Goal: Task Accomplishment & Management: Complete application form

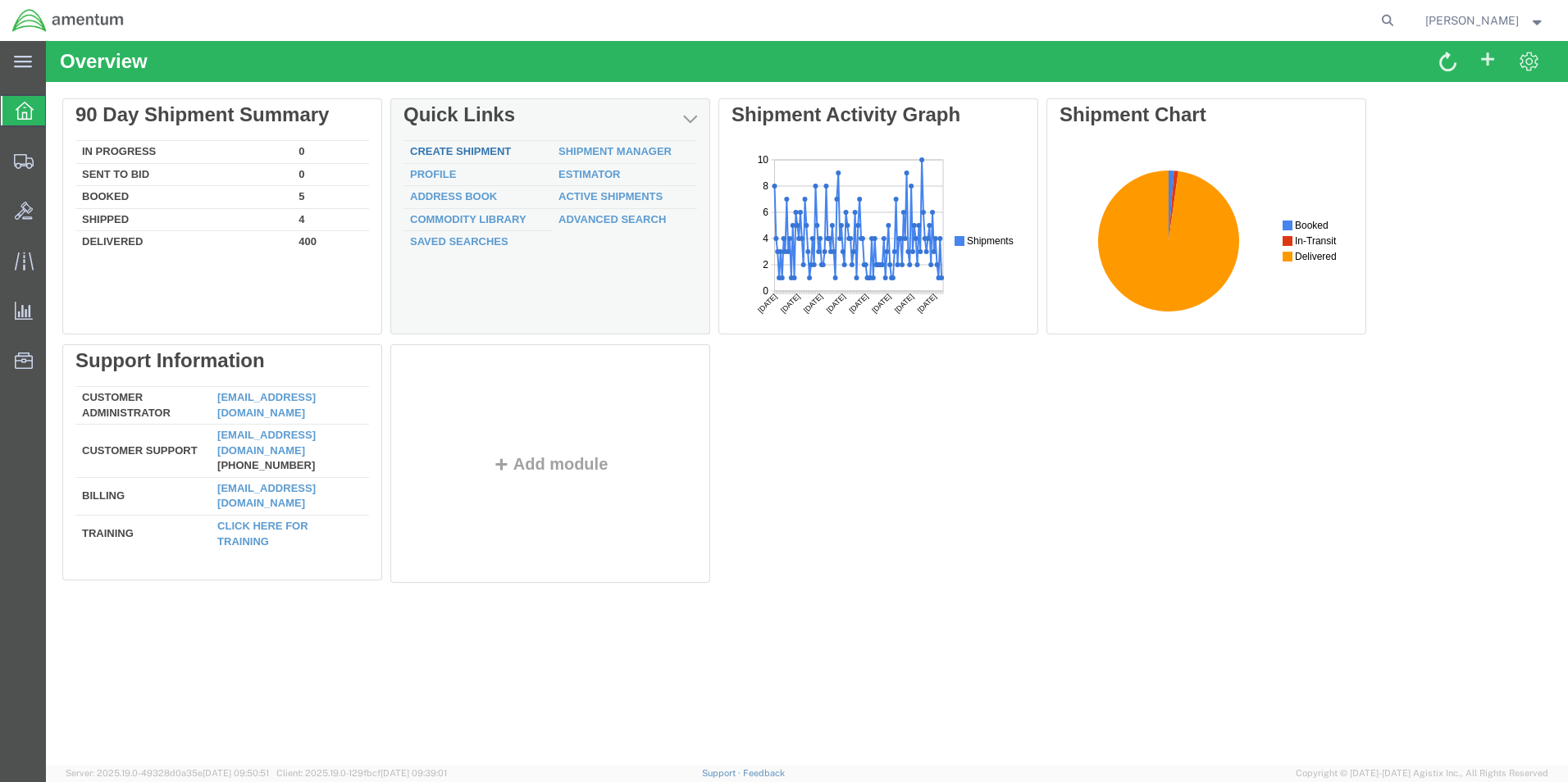
click at [474, 149] on link "Create Shipment" at bounding box center [460, 151] width 101 height 12
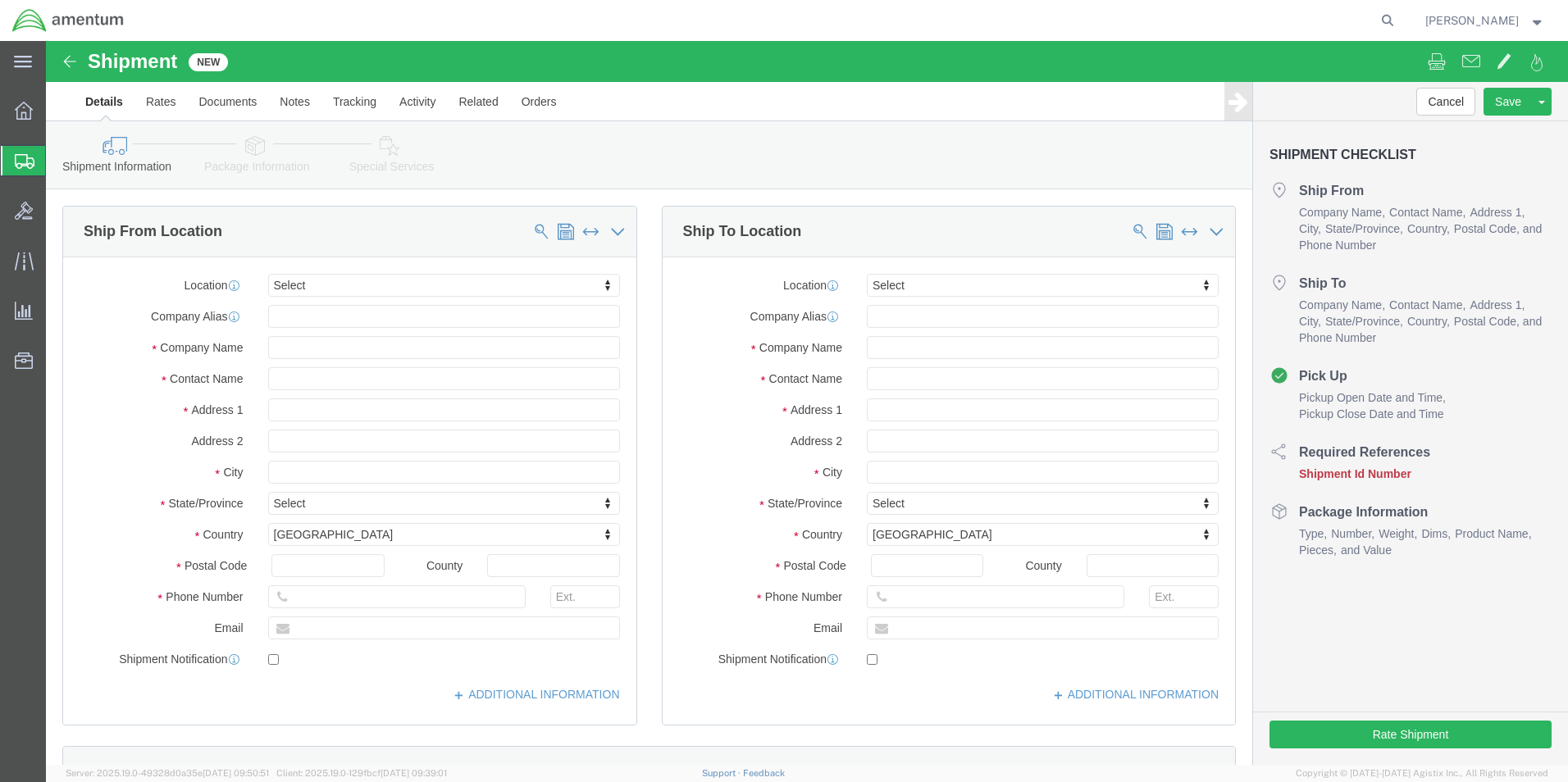
select select
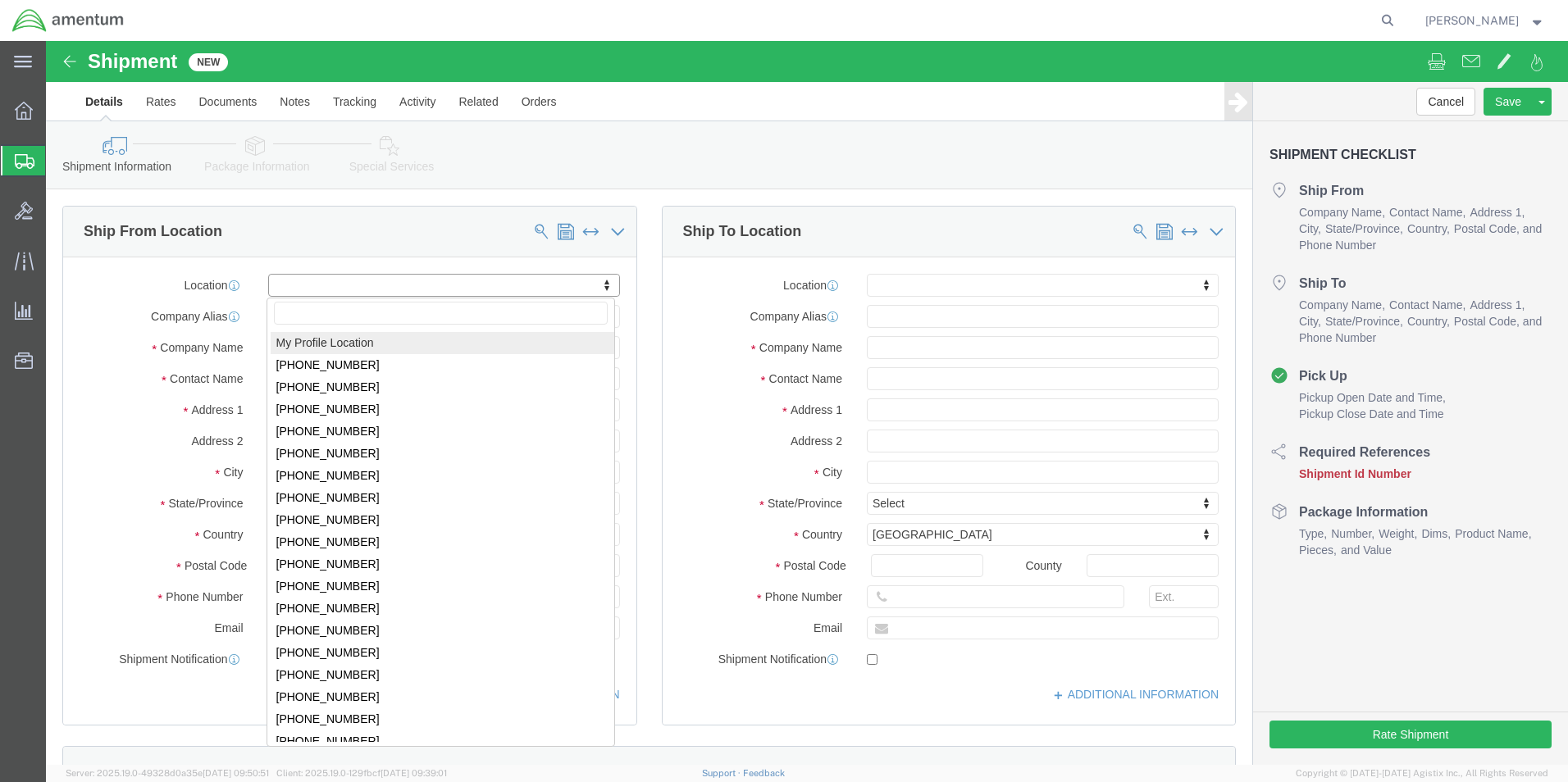
select select "MYPROFILE"
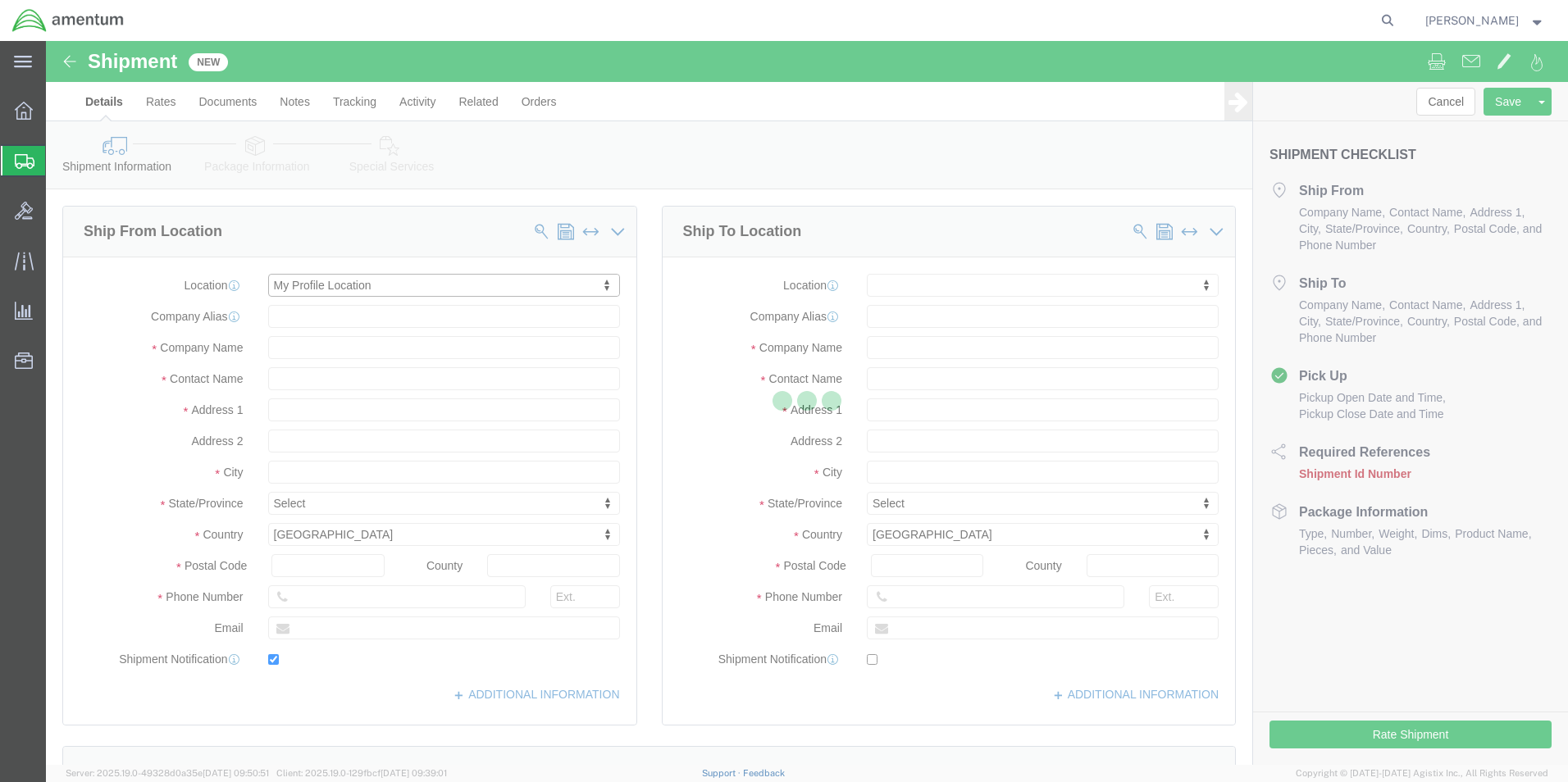
type input "Amentum Services, Inc."
type input "[PERSON_NAME]"
type input "[STREET_ADDRESS][PERSON_NAME]"
type input "[PERSON_NAME][GEOGRAPHIC_DATA]"
type input "Uvalde"
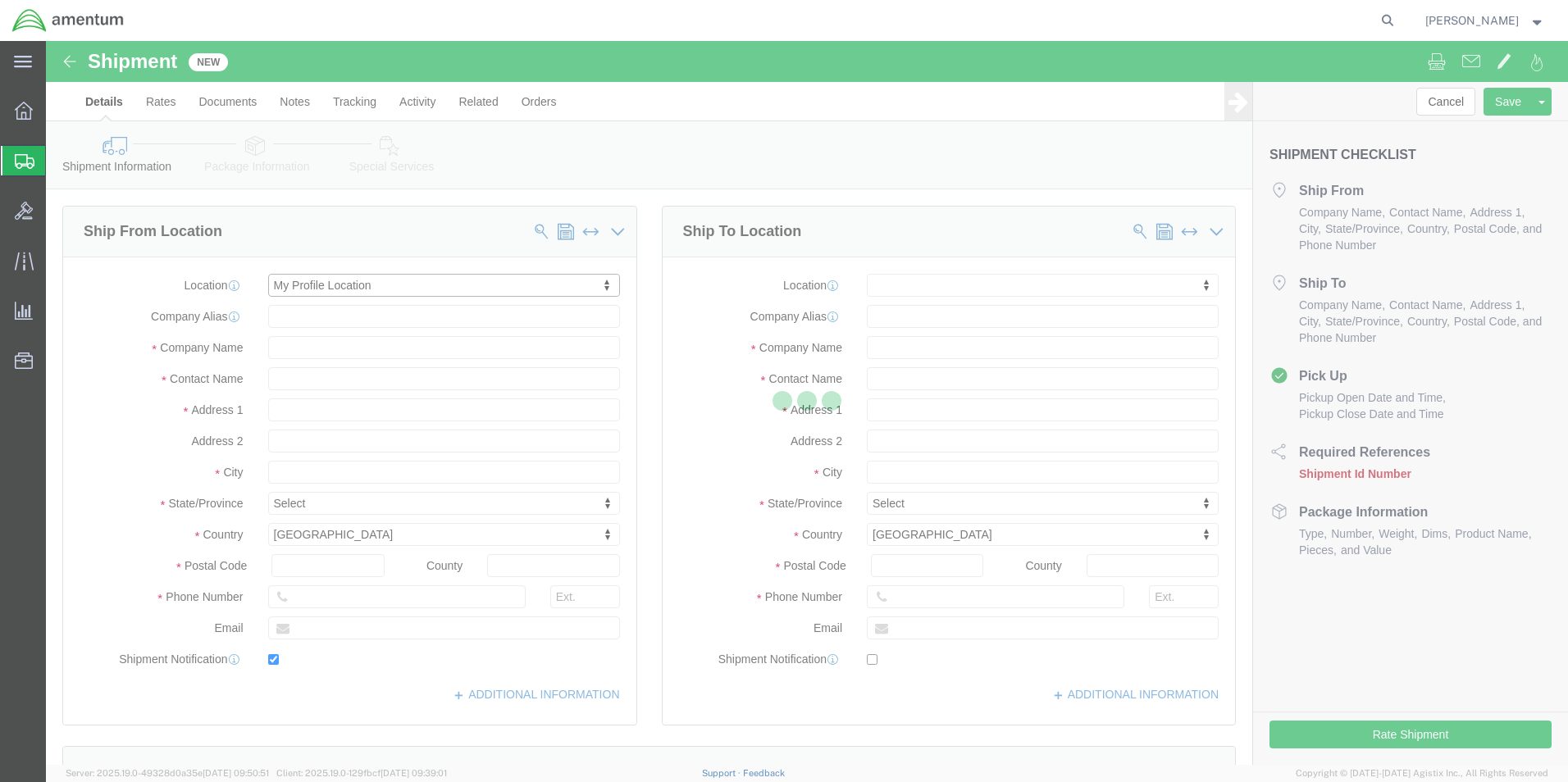
type input "78801"
type input "[PHONE_NUMBER]"
type input "[PERSON_NAME][EMAIL_ADDRESS][PERSON_NAME][DOMAIN_NAME]"
checkbox input "true"
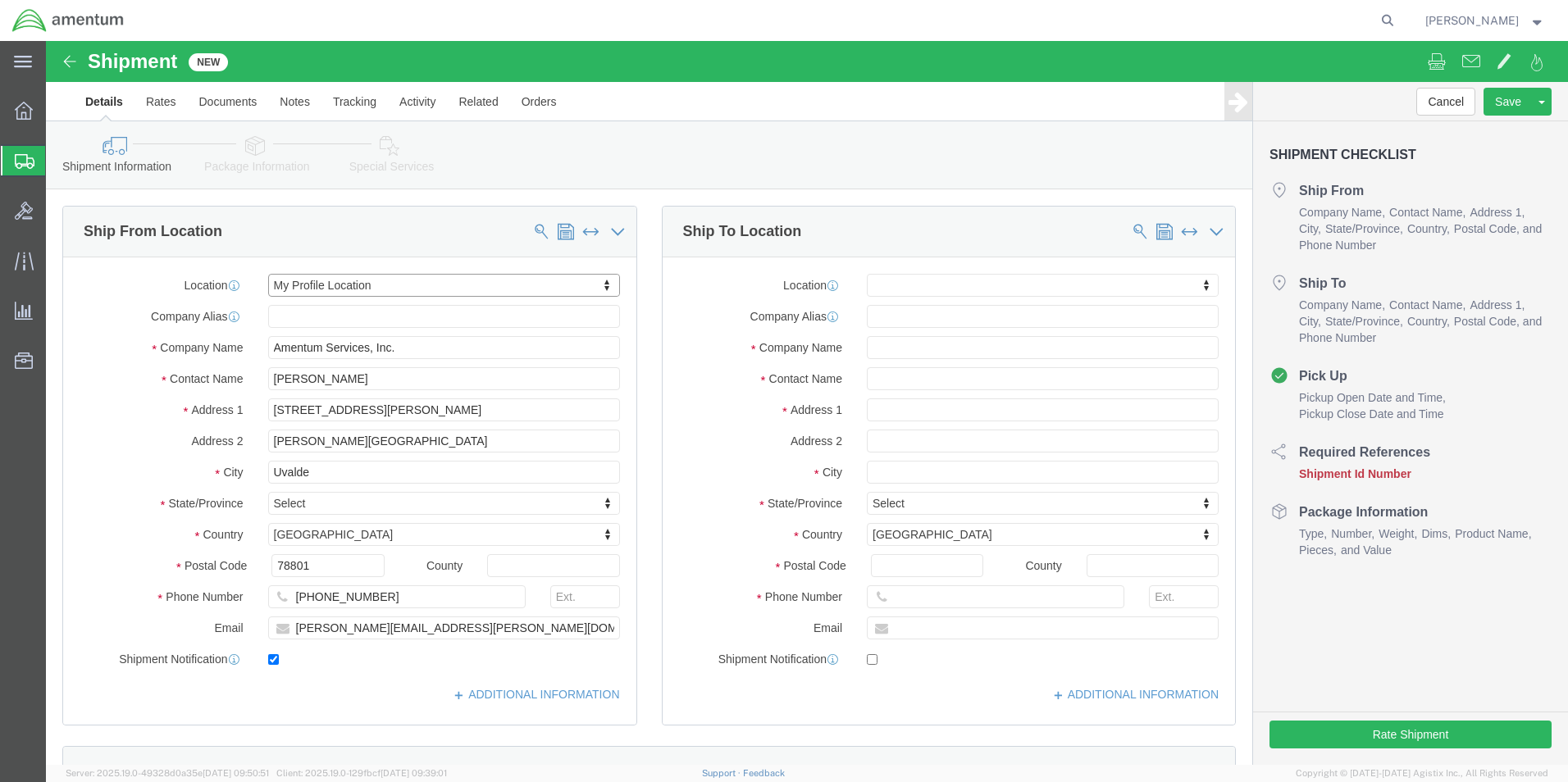
select select "[GEOGRAPHIC_DATA]"
click input "text"
type input "GAB"
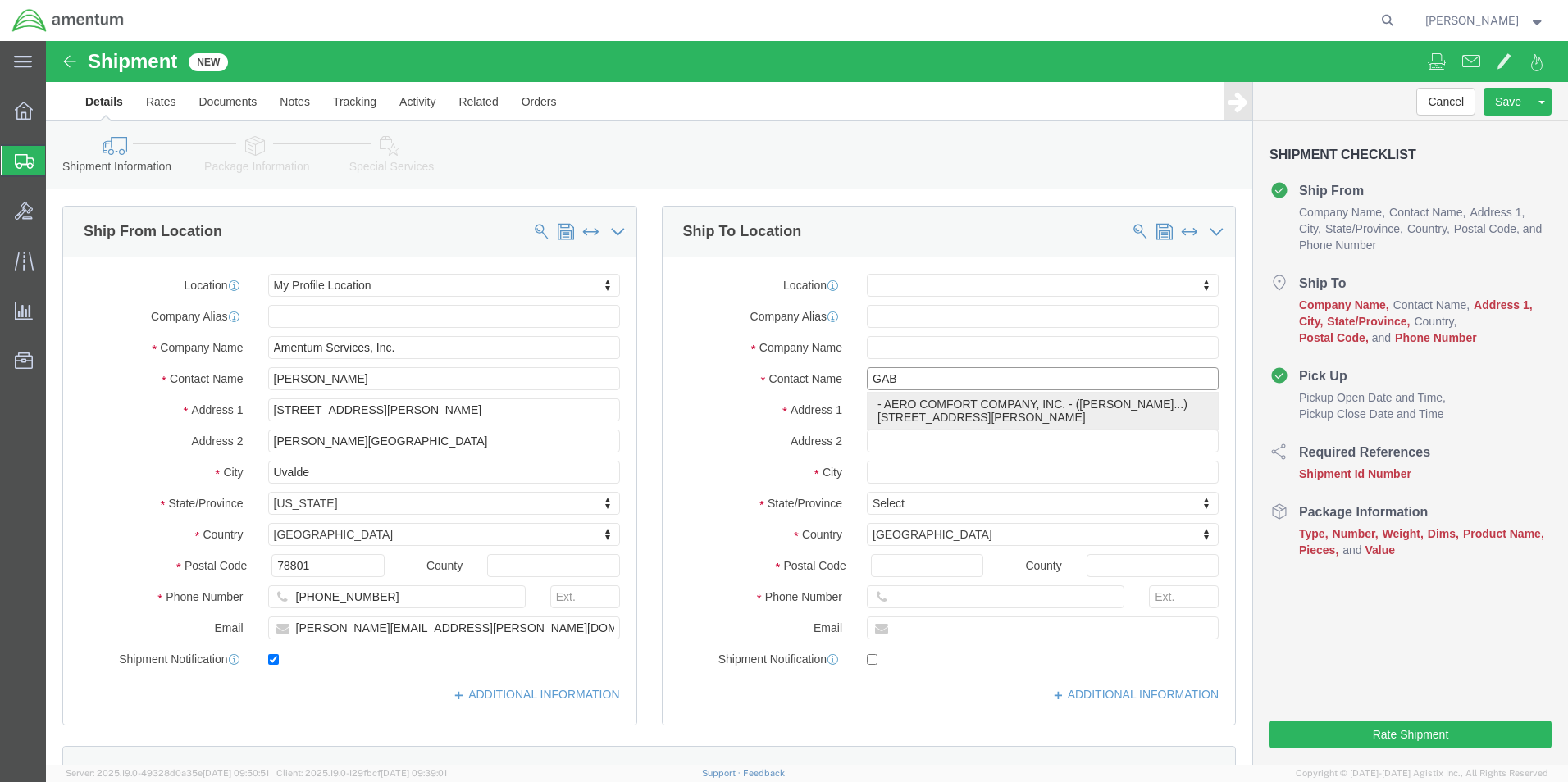
click p "- AERO COMFORT COMPANY, INC. - ([PERSON_NAME]...) [STREET_ADDRESS][PERSON_NAME]"
select select
type input "AERO COMFORT COMPANY, INC."
type input "[PERSON_NAME]..."
type input "1202 [PERSON_NAME] ST."
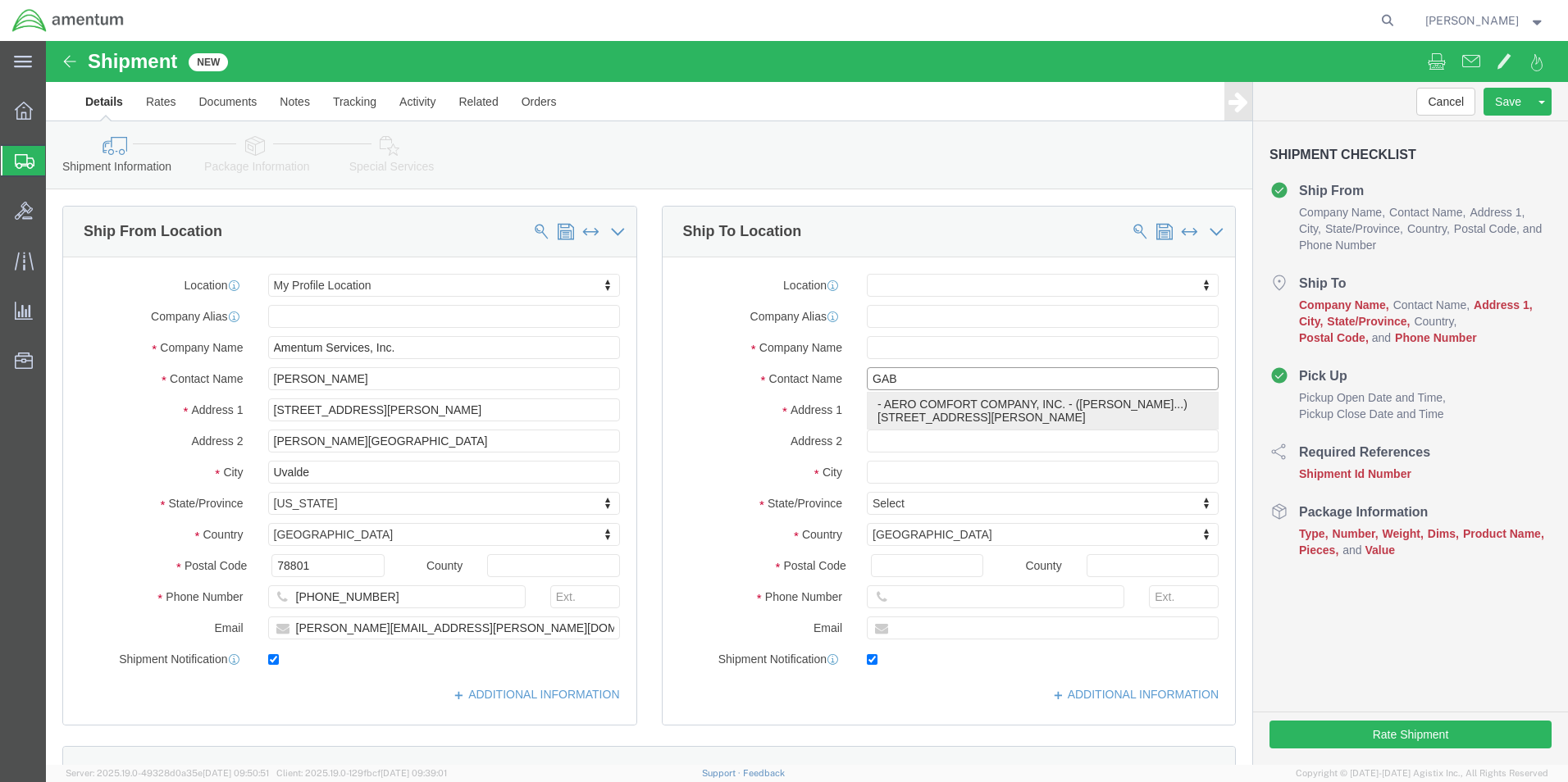
type input "SAN ANTONIO"
type input "78216"
type input "2103400177"
type input "[EMAIL_ADDRESS][DOMAIN_NAME]"
checkbox input "true"
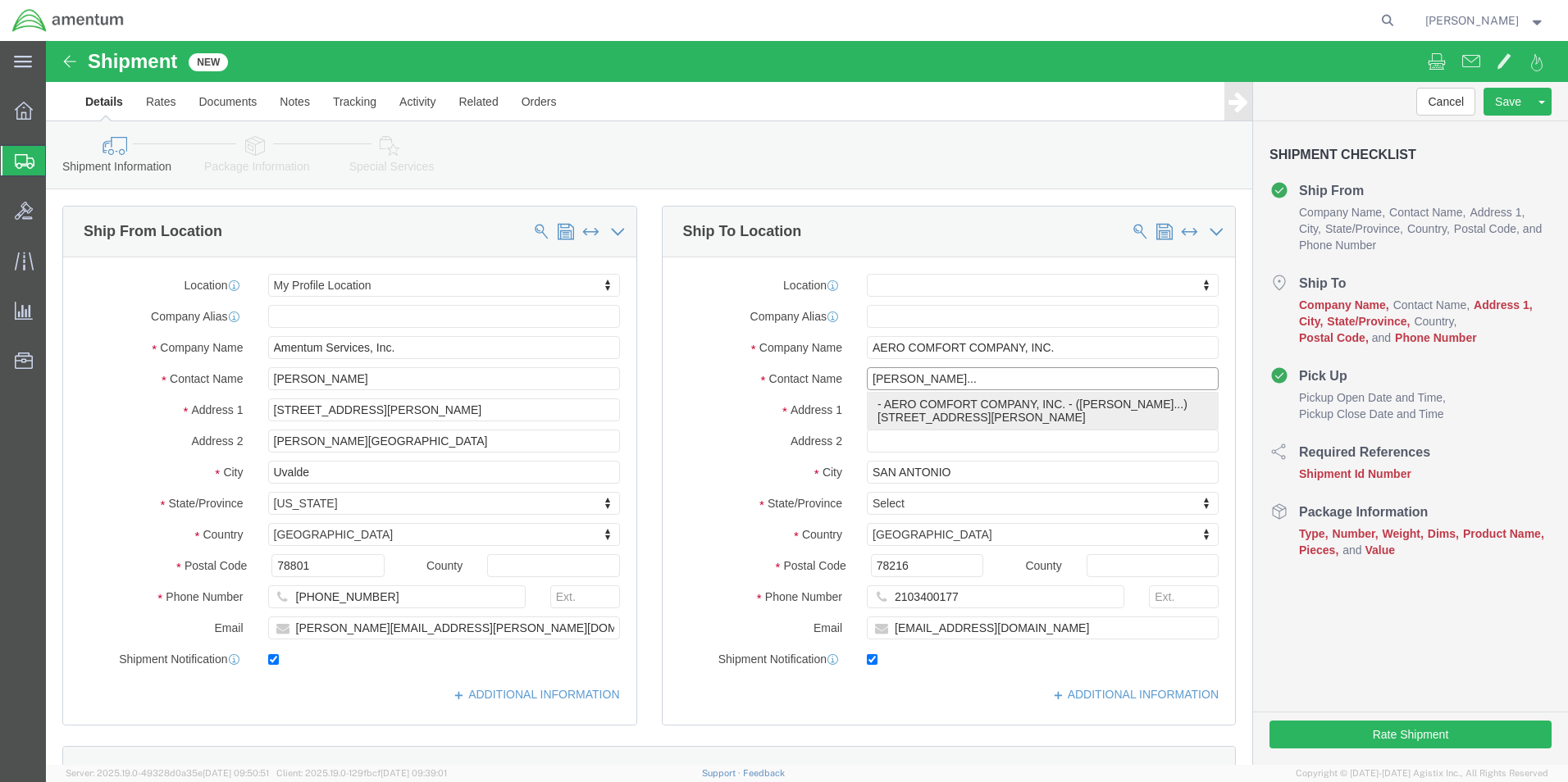
select select "[GEOGRAPHIC_DATA]"
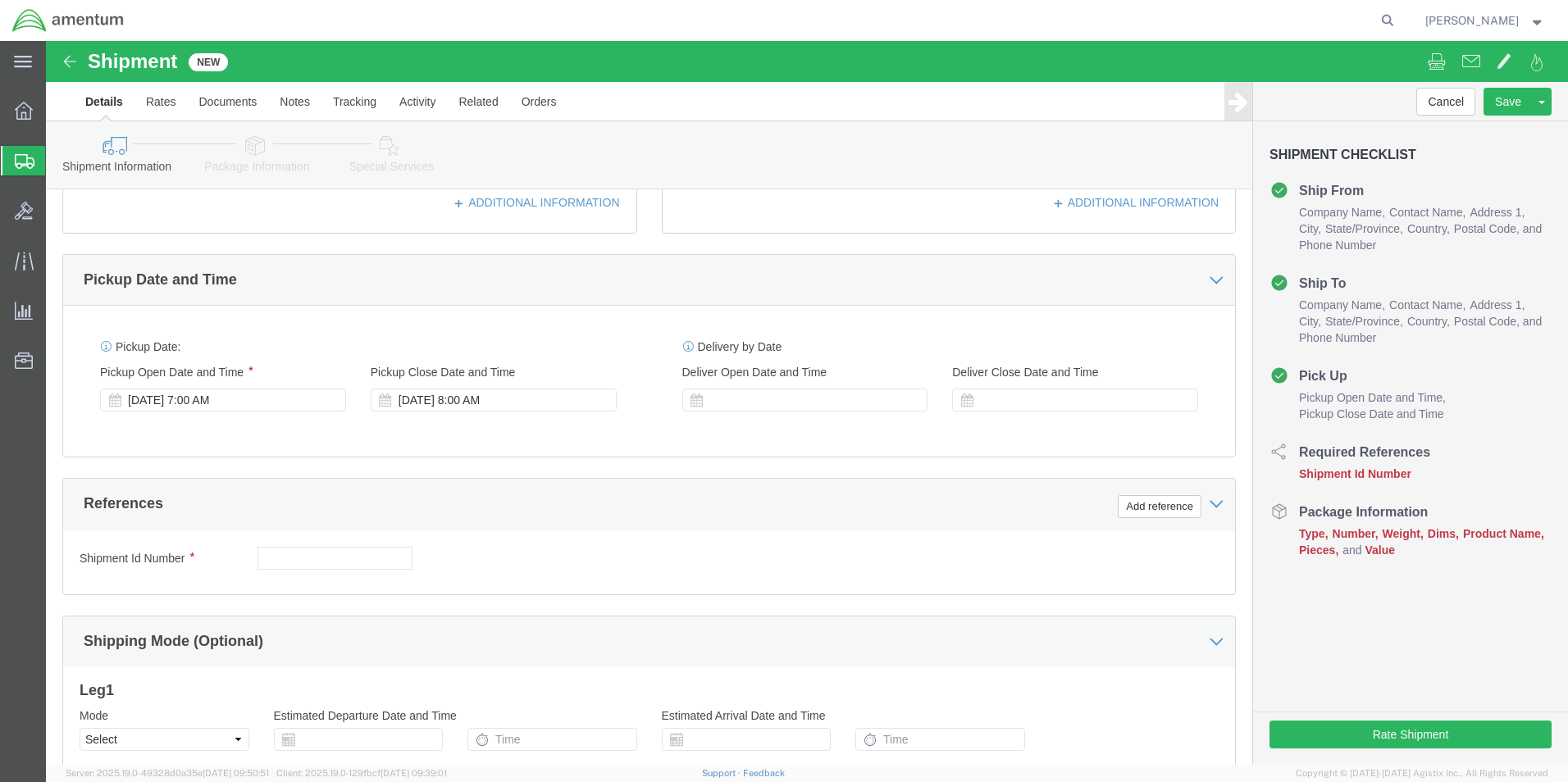
scroll to position [574, 0]
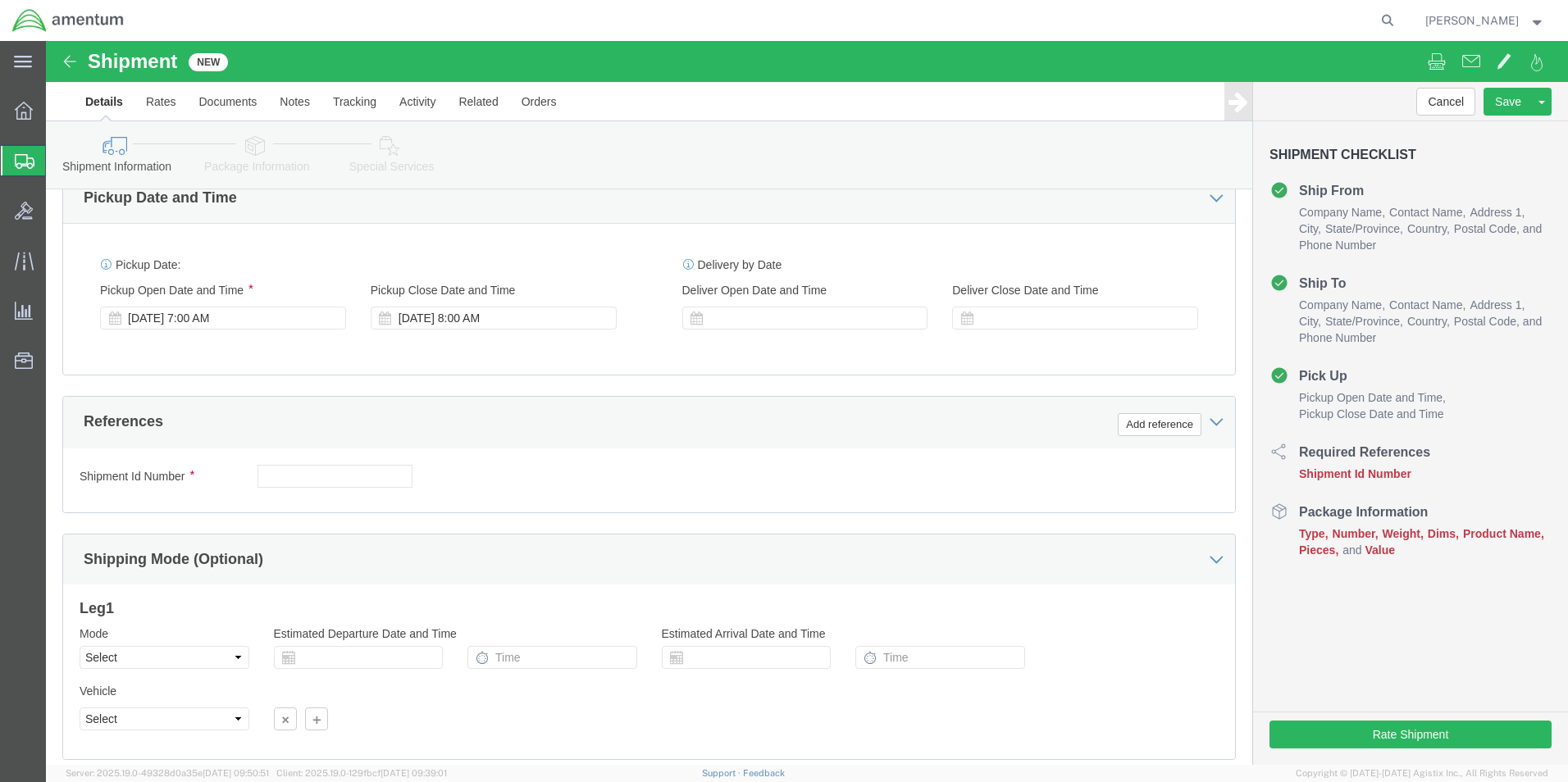
type input "[PERSON_NAME]..."
click input "text"
type input "SEAT REPAIR"
click button "Add reference"
click select "Select Account Type Activity ID Airline Appointment Number ASN Batch Request # …"
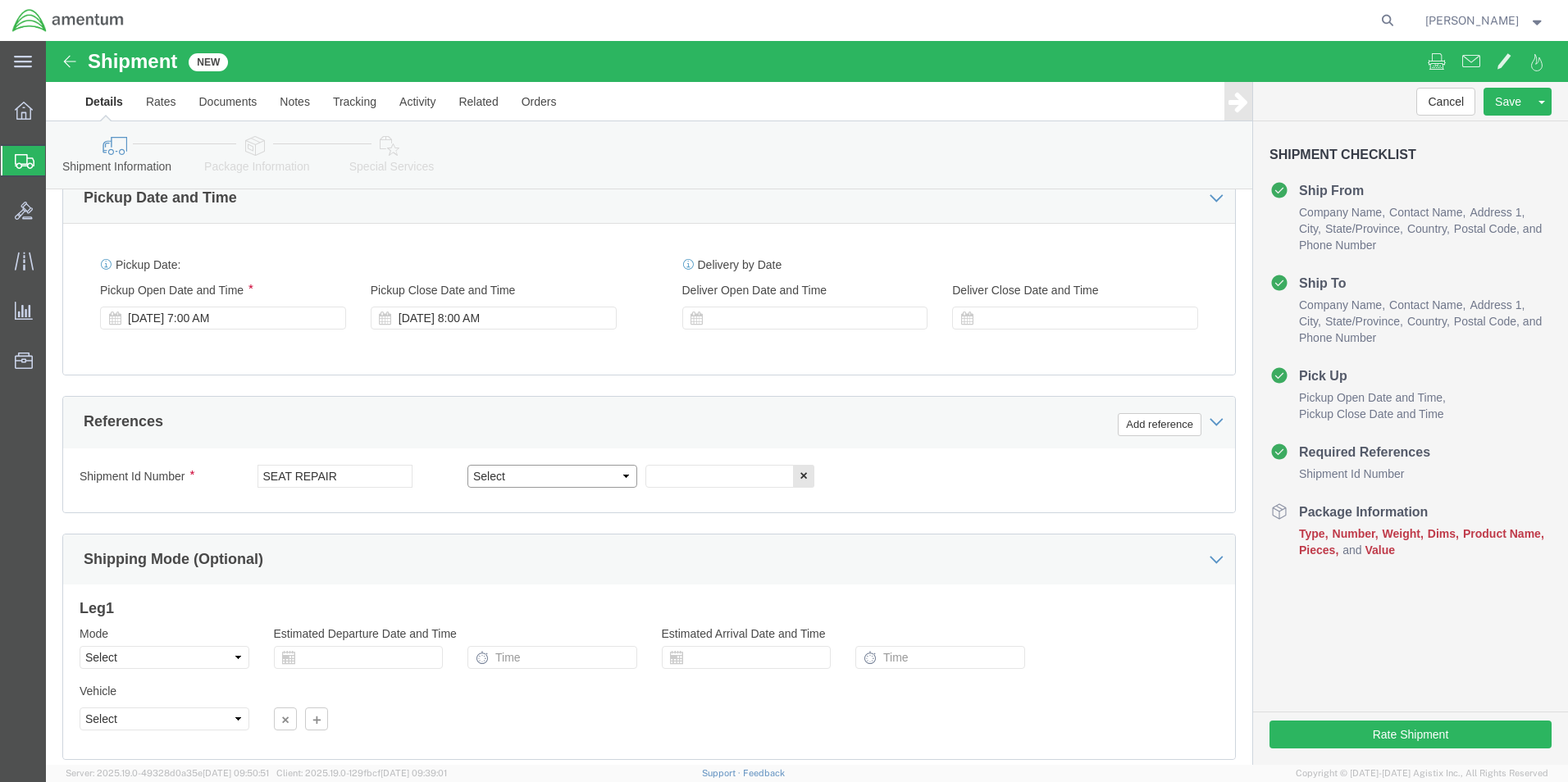
select select "CUSTREF"
click select "Select Account Type Activity ID Airline Appointment Number ASN Batch Request # …"
click input "text"
type input "SEAT REPAIR"
click div "Shipment Id Number SEAT REPAIR Select Account Type Activity ID Airline Appointm…"
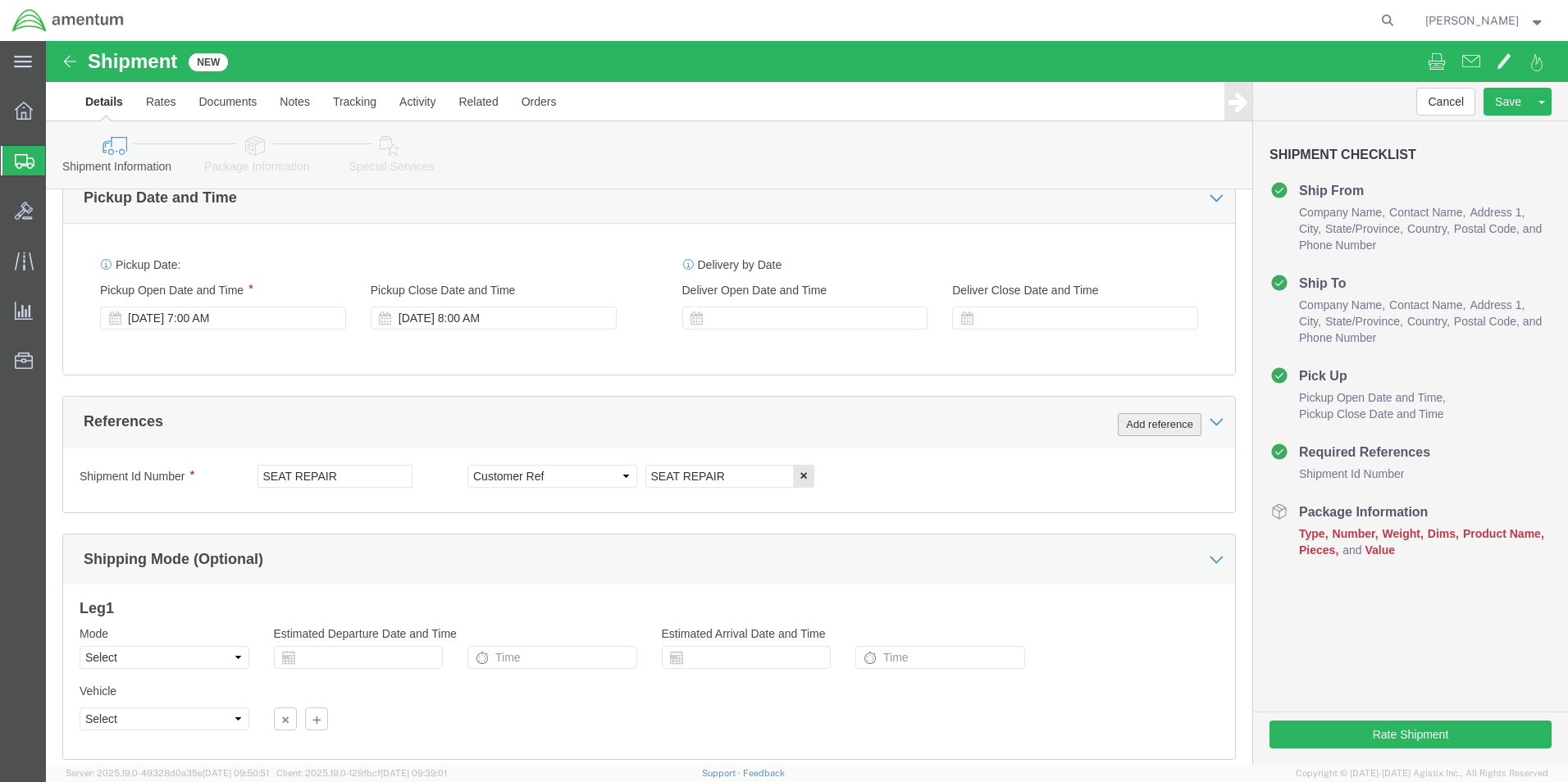
click button "Add reference"
click select "Select Account Type Activity ID Airline Appointment Number ASN Batch Request # …"
select select "DEPT"
click select "Select Account Type Activity ID Airline Appointment Number ASN Batch Request # …"
click input "text"
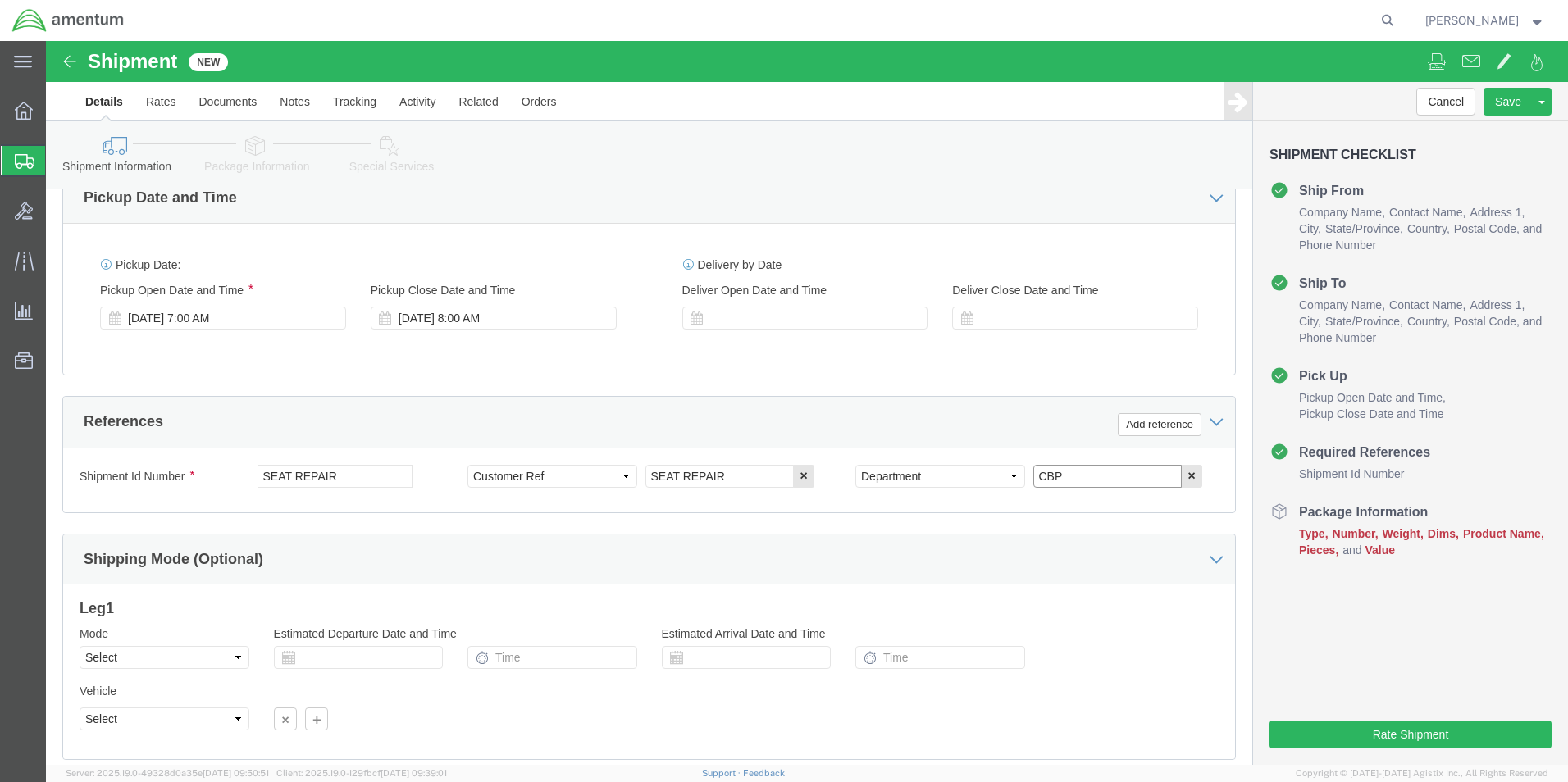
type input "CBP"
click div "Shipment Id Number SEAT REPAIR Select Account Type Activity ID Airline Appointm…"
click button "Add reference"
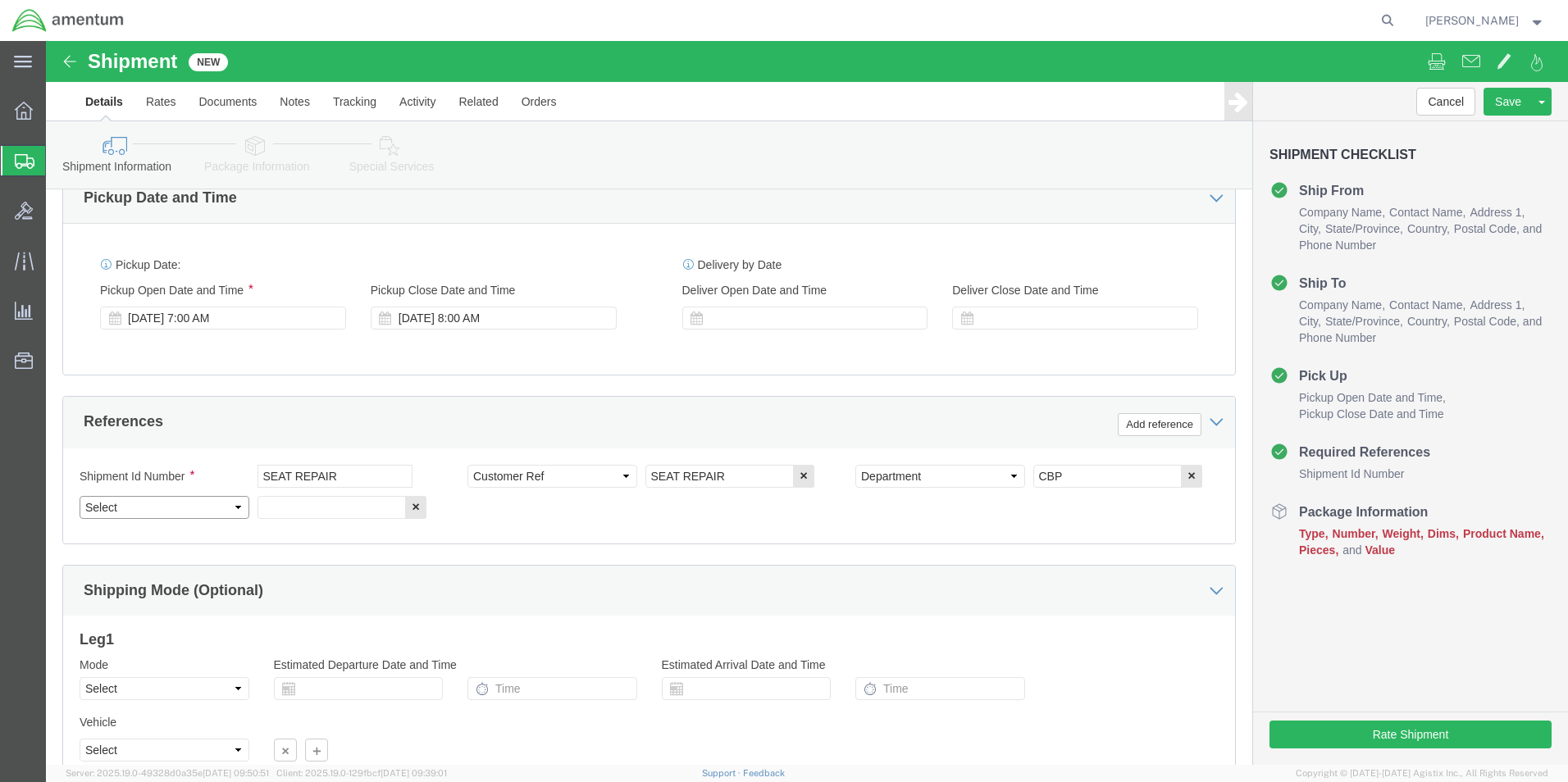
click select "Select Account Type Activity ID Airline Appointment Number ASN Batch Request # …"
select select "PROJNUM"
click select "Select Account Type Activity ID Airline Appointment Number ASN Batch Request # …"
click input "text"
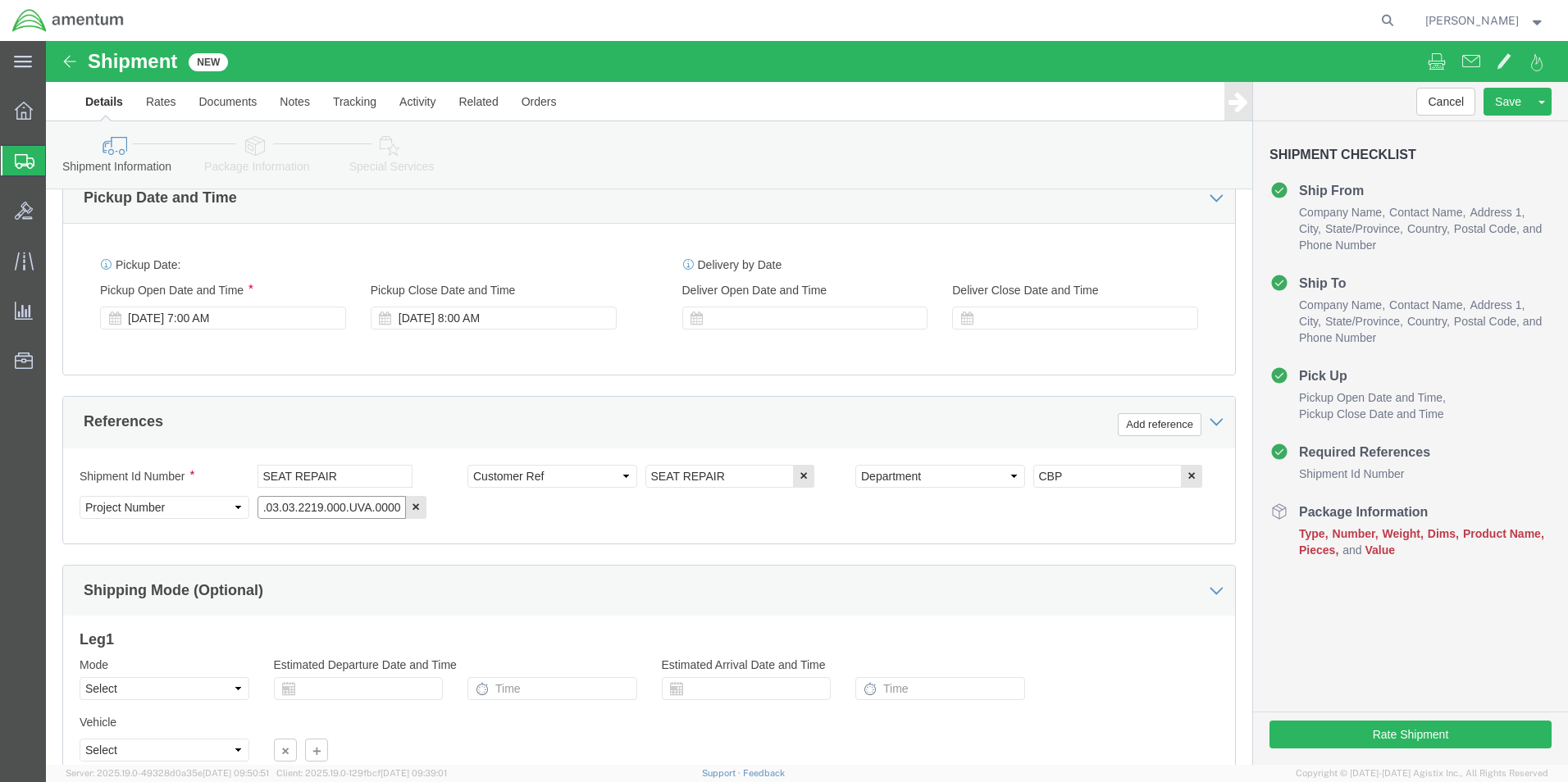
type input "6118.03.03.2219.000.UVA.0000"
click div "Shipment Id Number SEAT REPAIR Select Account Type Activity ID Airline Appointm…"
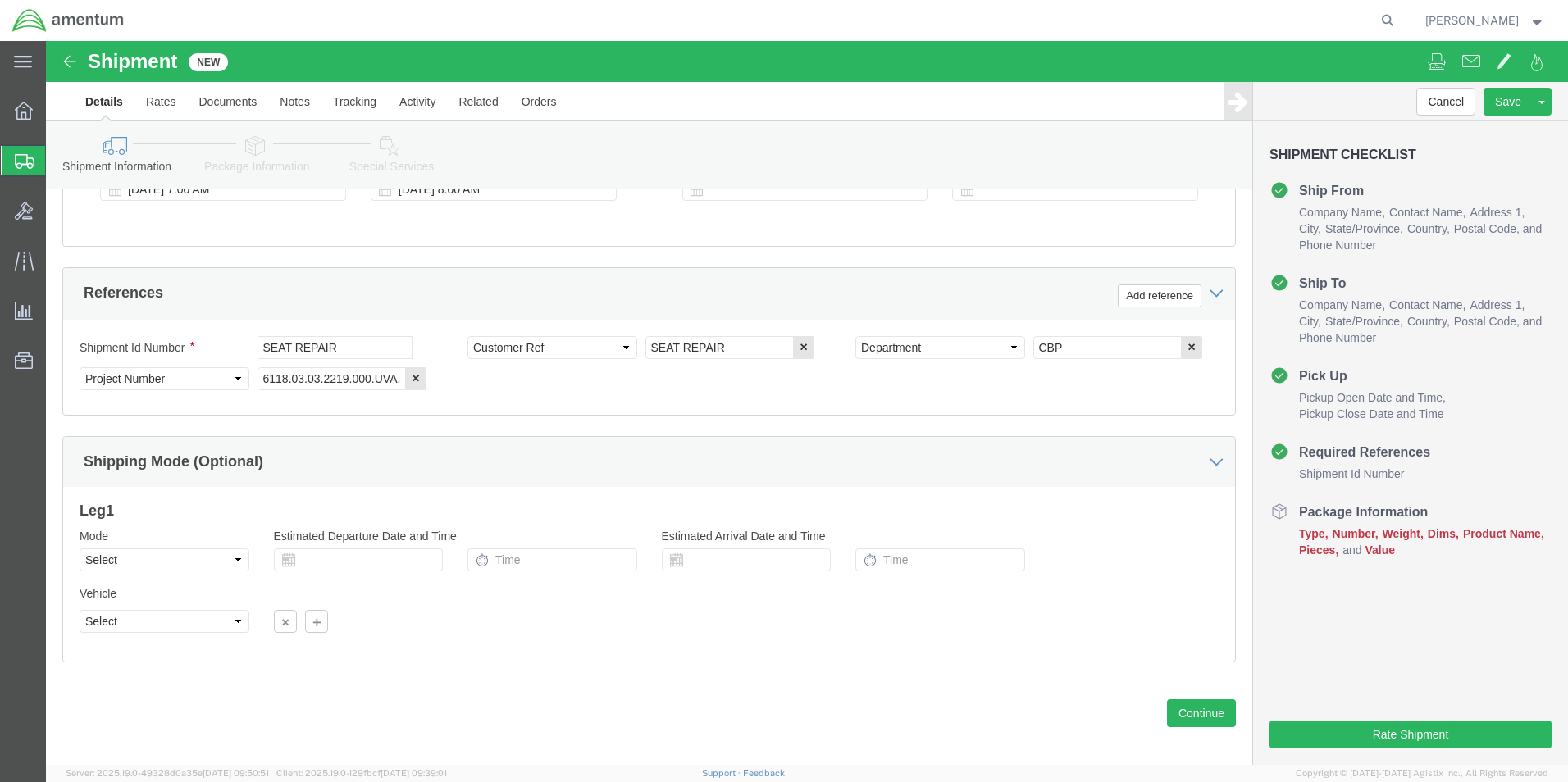
scroll to position [715, 0]
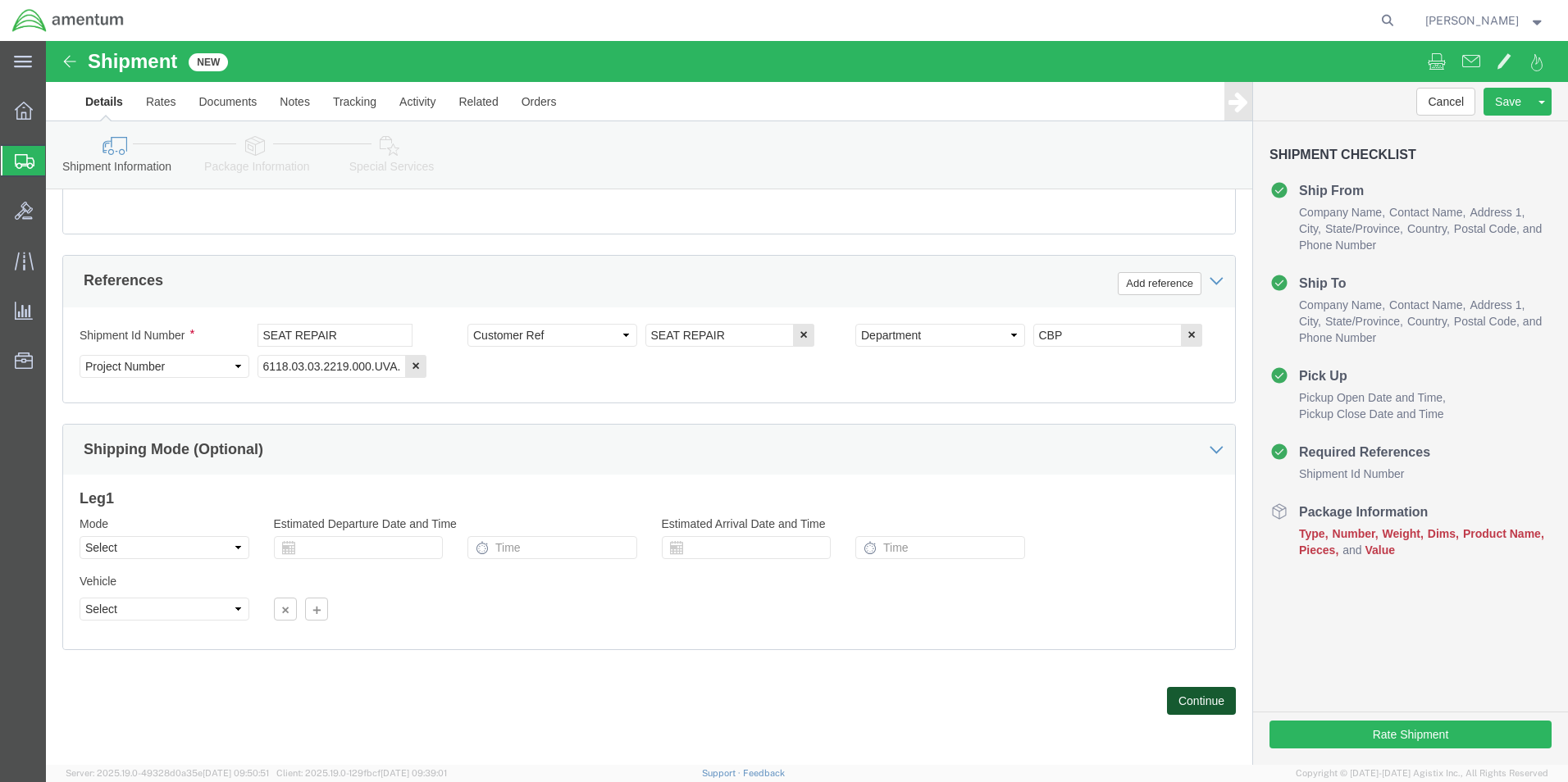
click button "Continue"
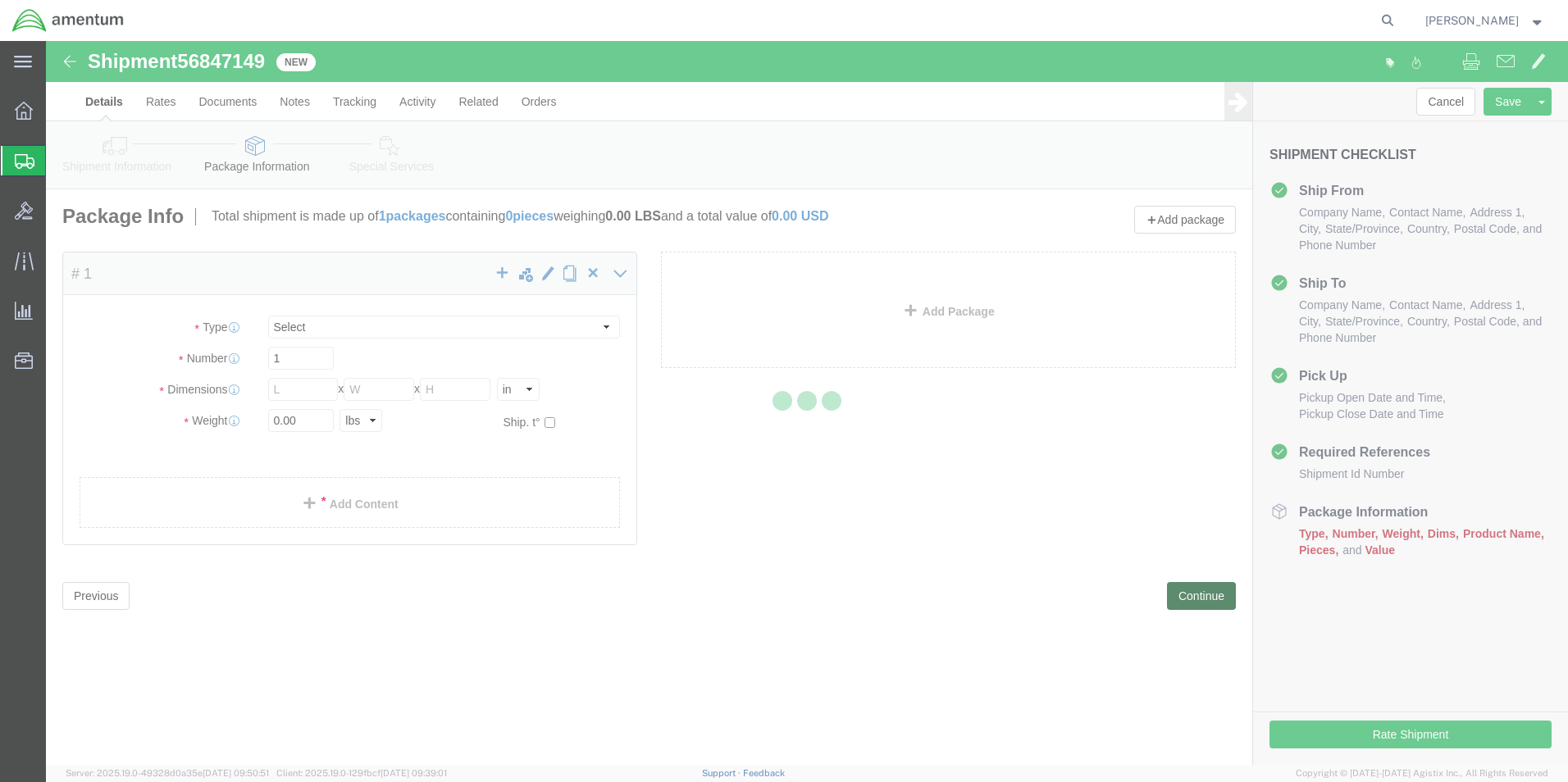
select select "CBOX"
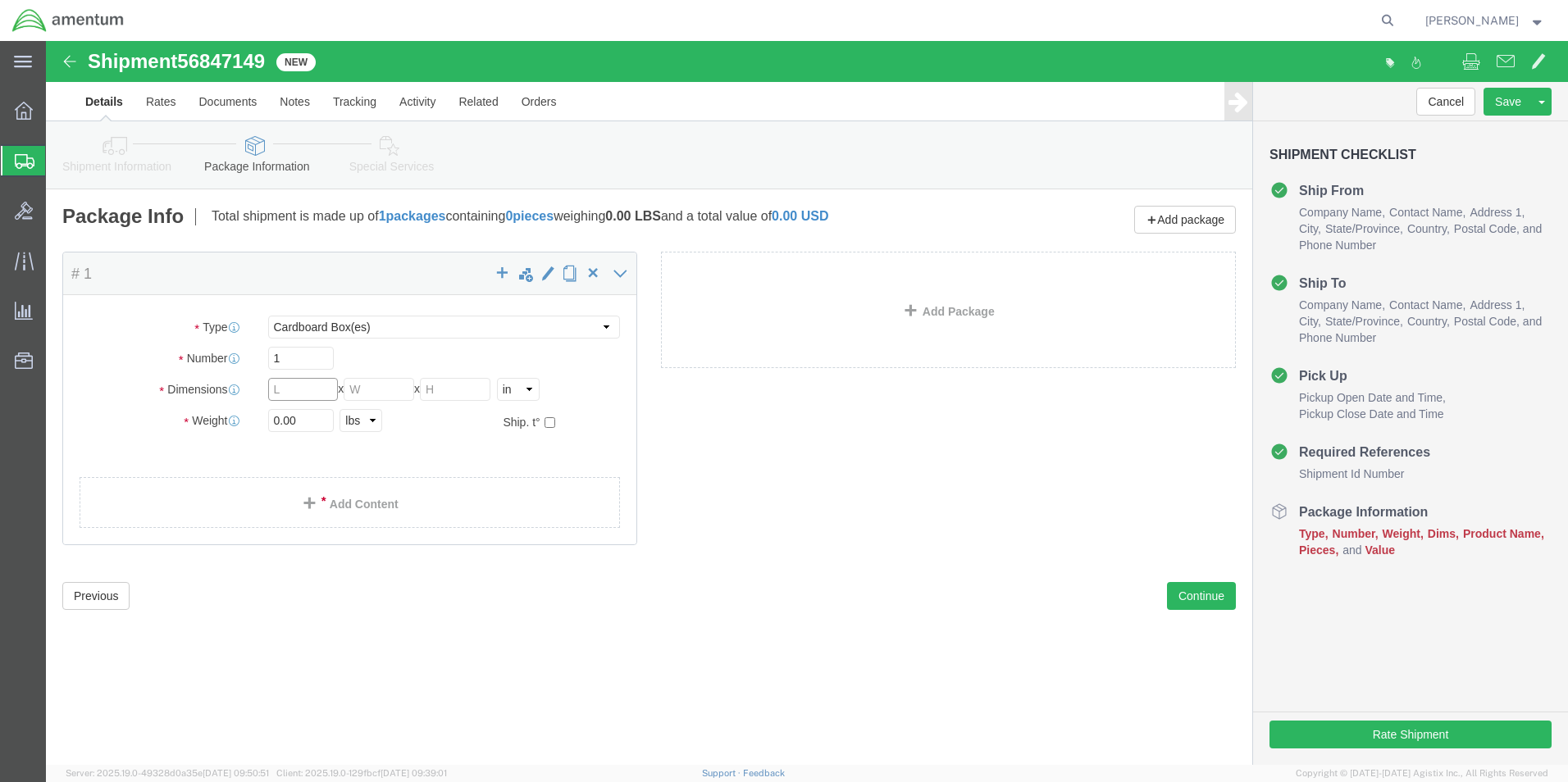
click input "text"
type input "20.00"
type input "15.00"
click input "0.00"
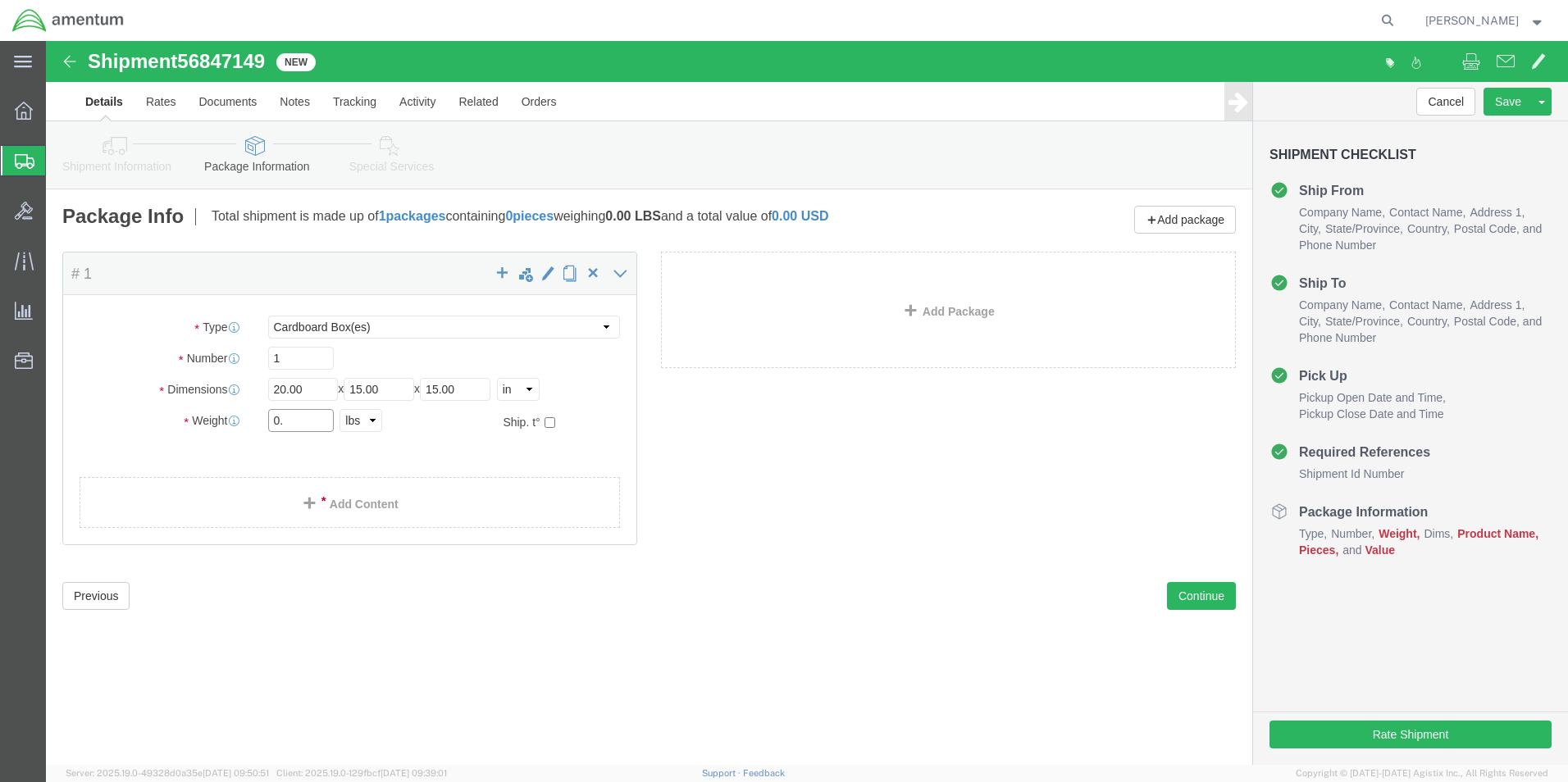
type input "0"
type input "6.0"
click ul
click link "Add Content"
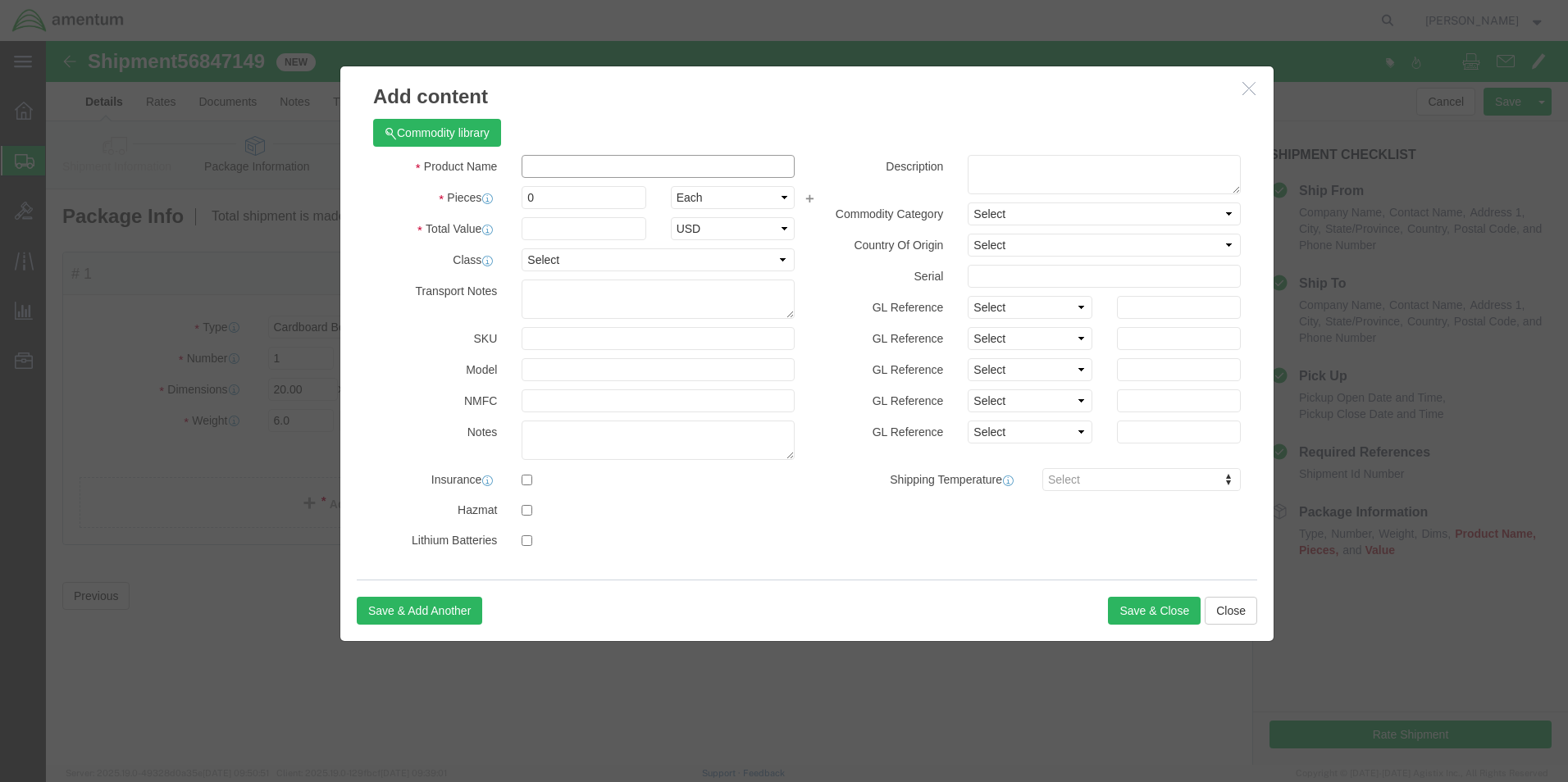
click input "text"
type input "MISC. PARTS"
type input "2000.00"
select select "US"
click input "0"
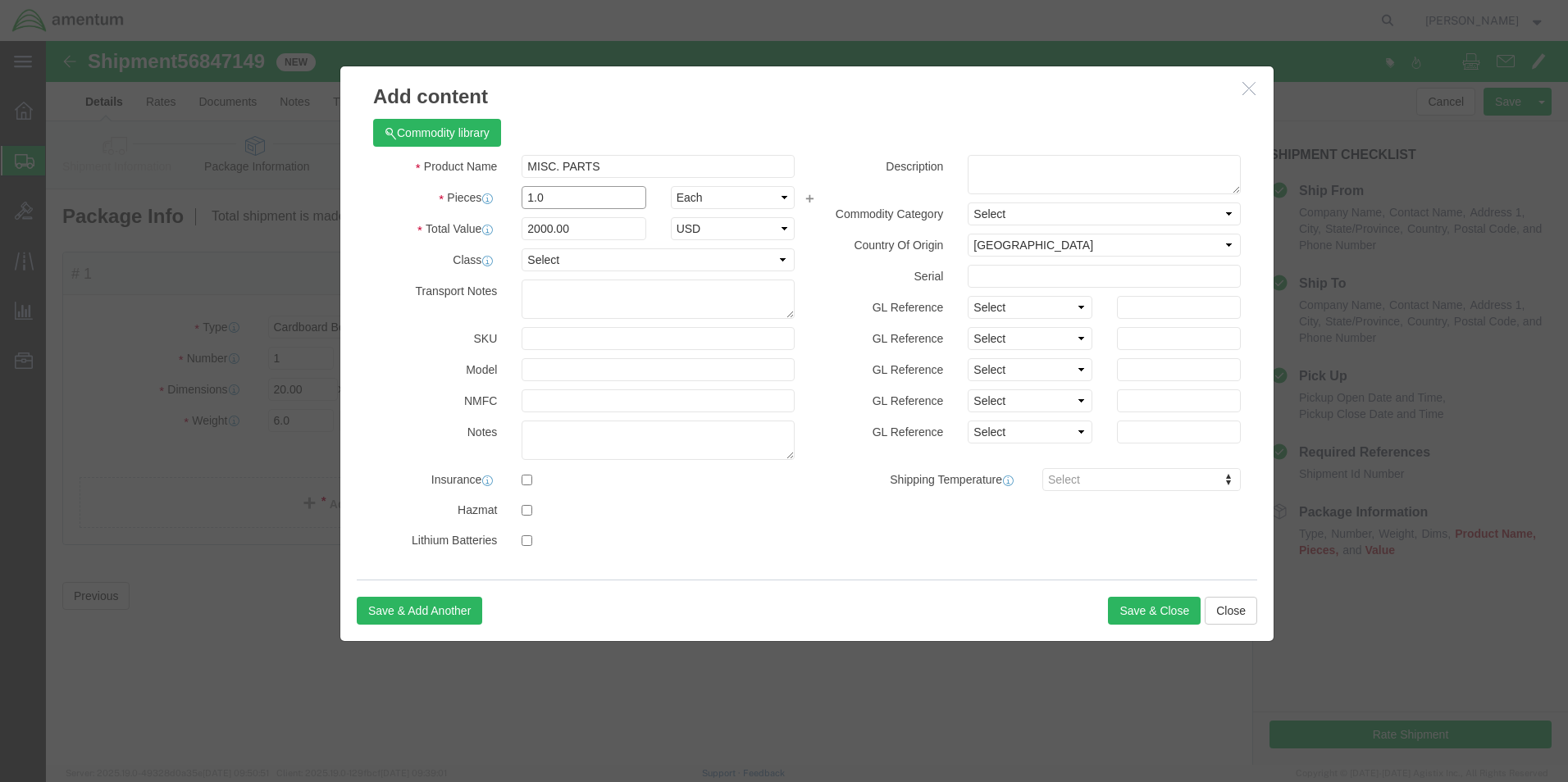
type input "1.0"
click h3 "Add content"
click input "2000"
type input "2"
type input "1500.00"
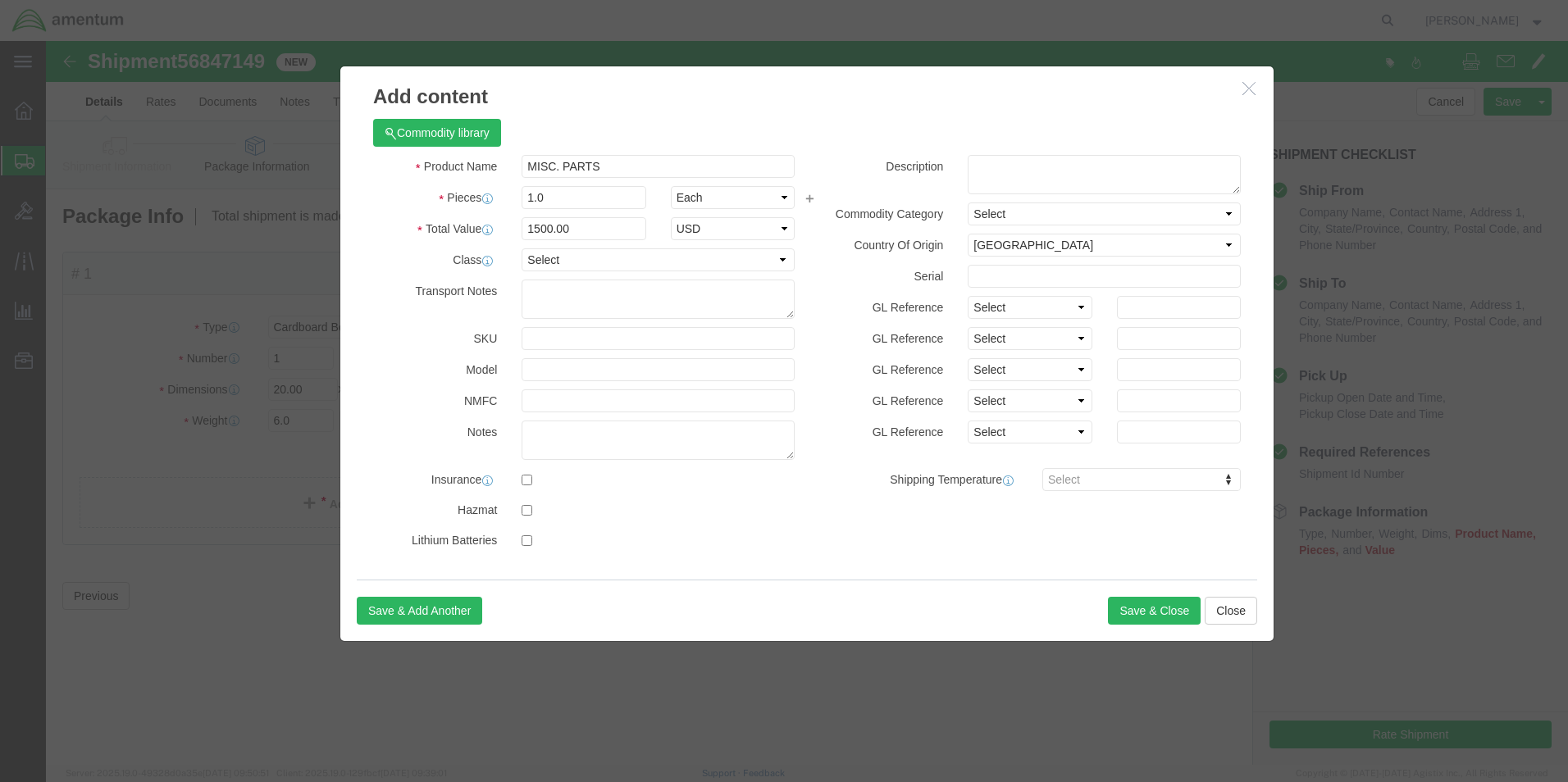
click div "Commodity library Product Name MISC. PARTS Pieces 1.0 Select Bag Barrels 100Boa…"
click button "Save & Close"
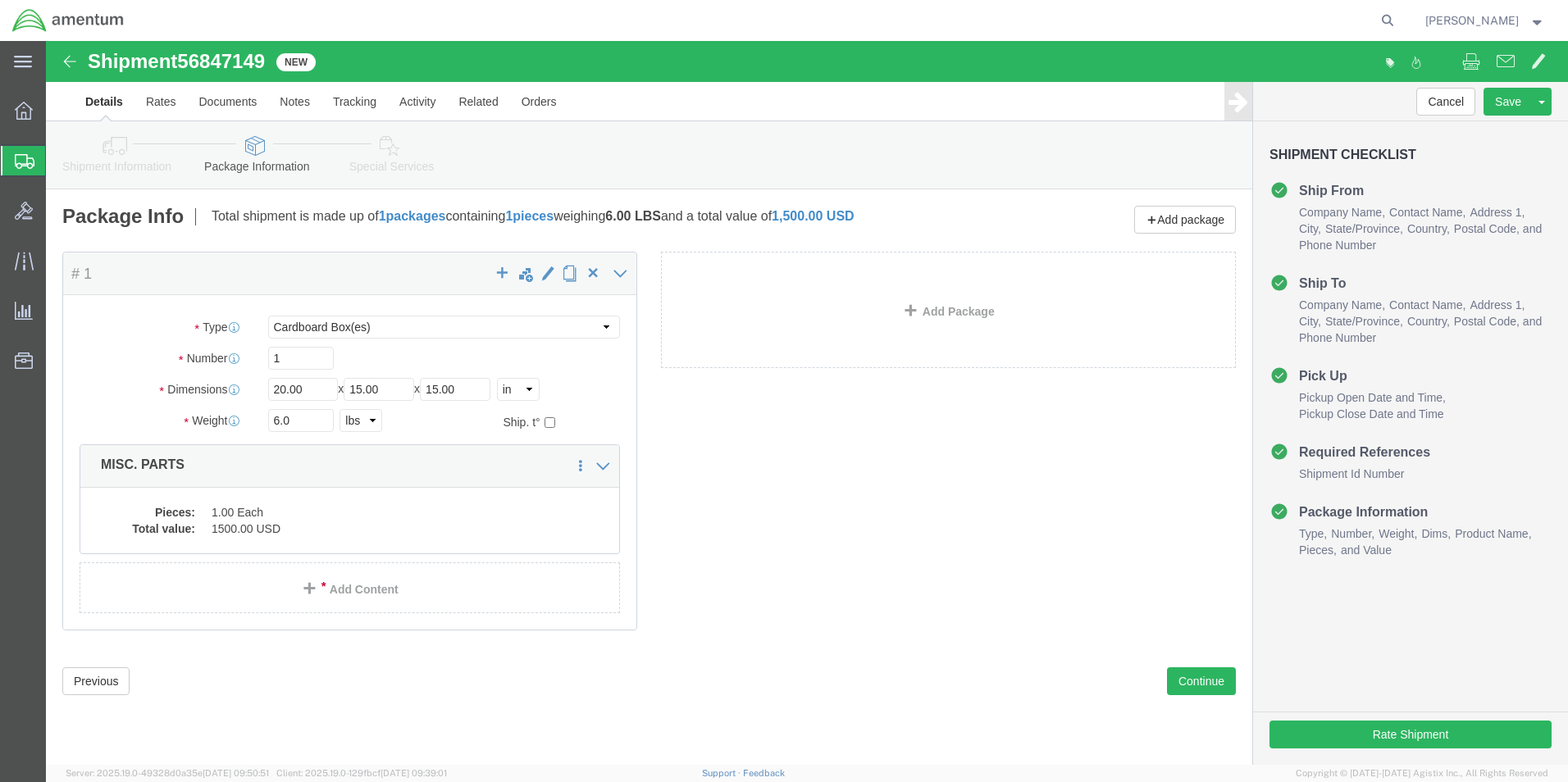
click icon
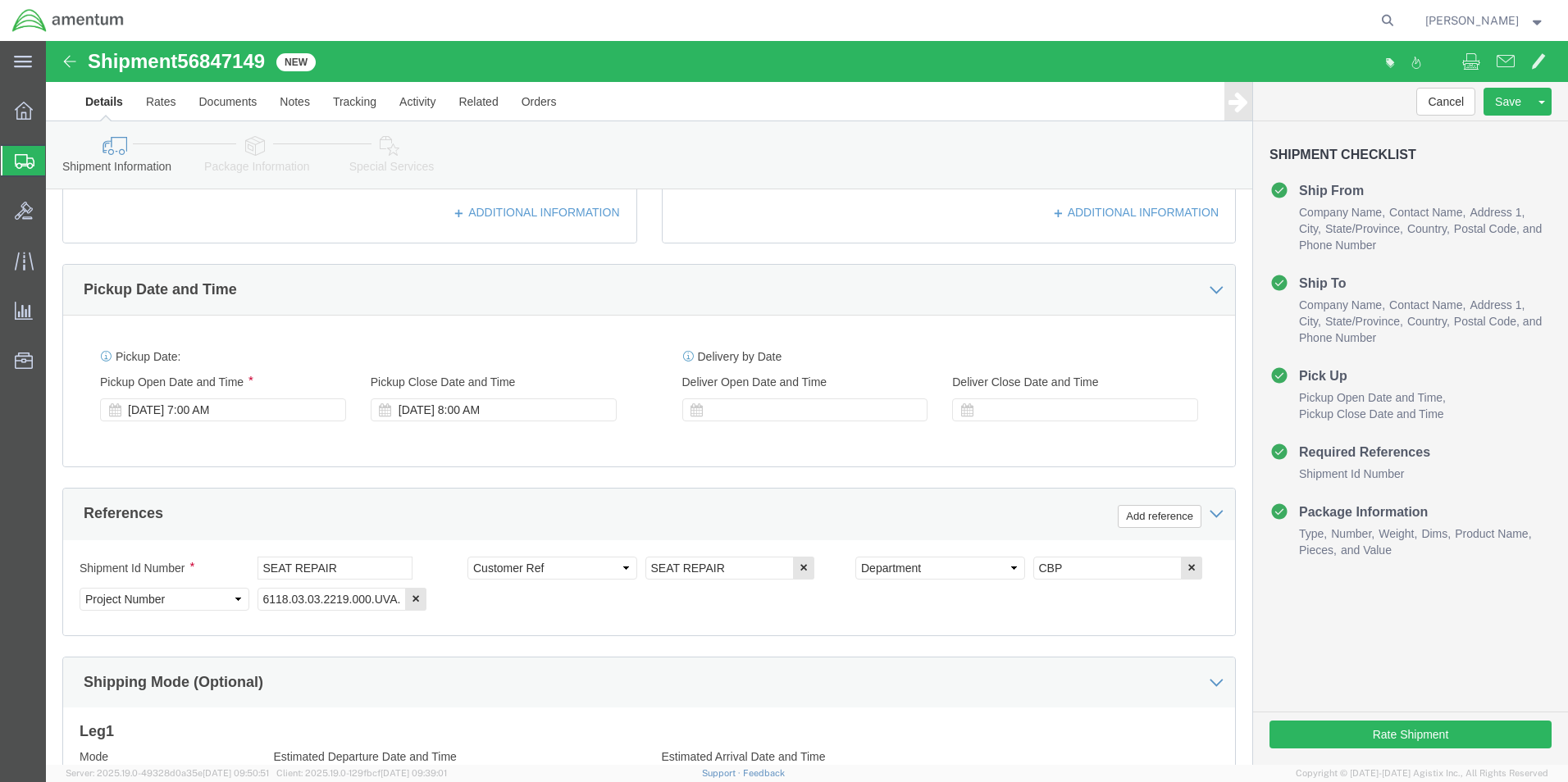
scroll to position [492, 0]
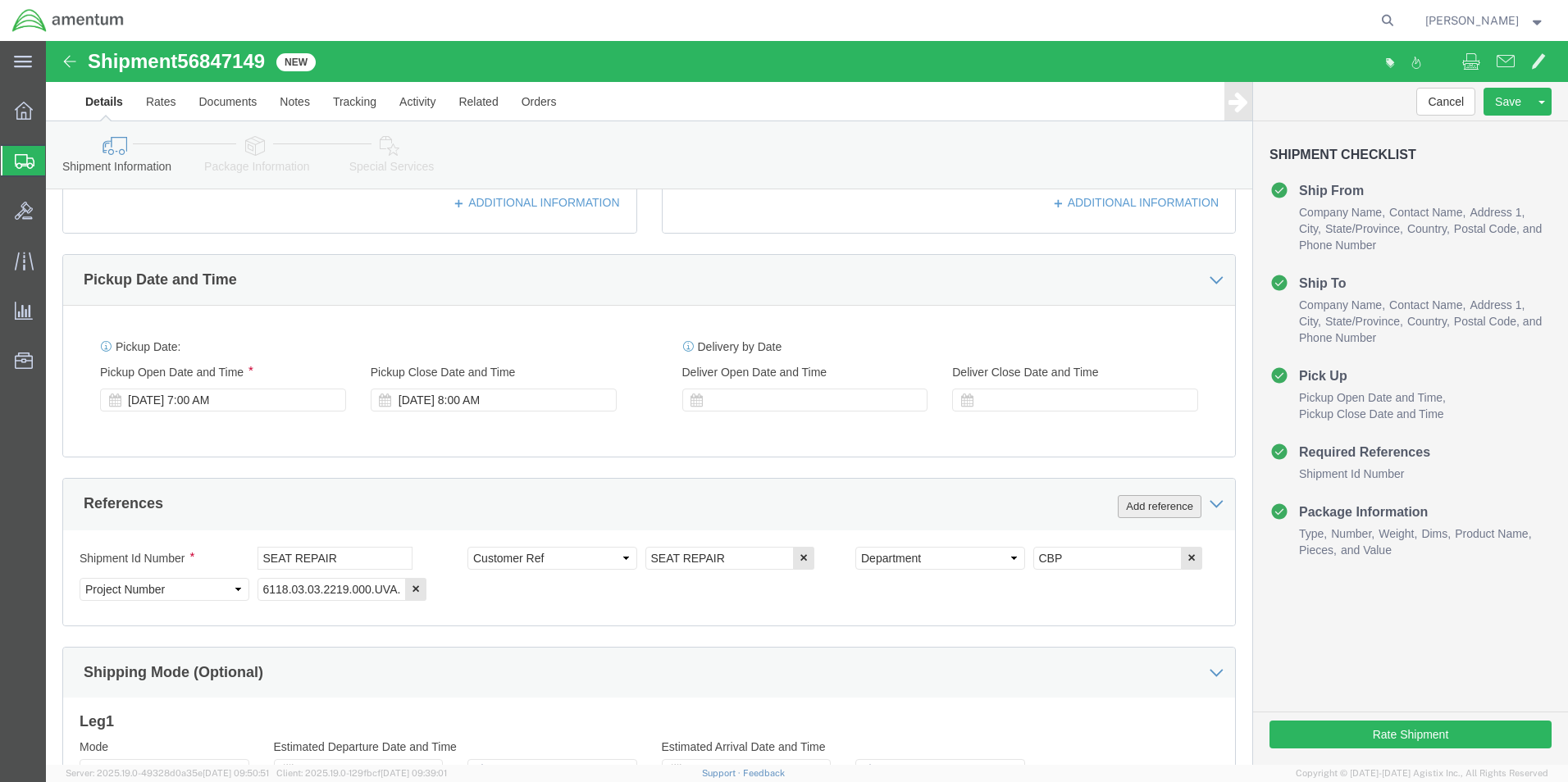
click button "Add reference"
click select "Select Account Type Activity ID Airline Appointment Number ASN Batch Request # …"
select select "PURCHORD"
click select "Select Account Type Activity ID Airline Appointment Number ASN Batch Request # …"
click input "text"
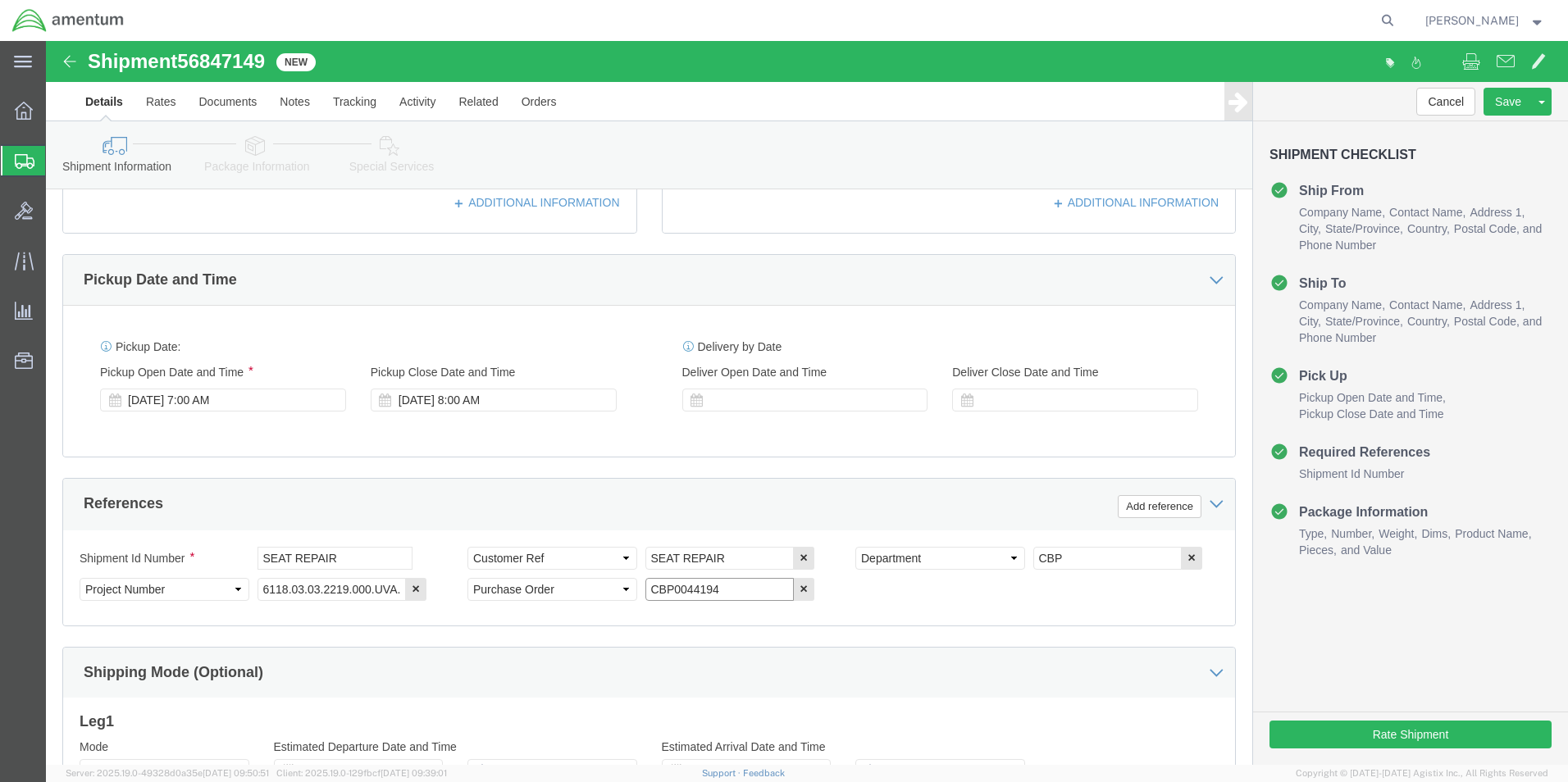
type input "CBP0044194"
click div "Shipment Id Number SEAT REPAIR Select Account Type Activity ID Airline Appointm…"
click button "Rate Shipment"
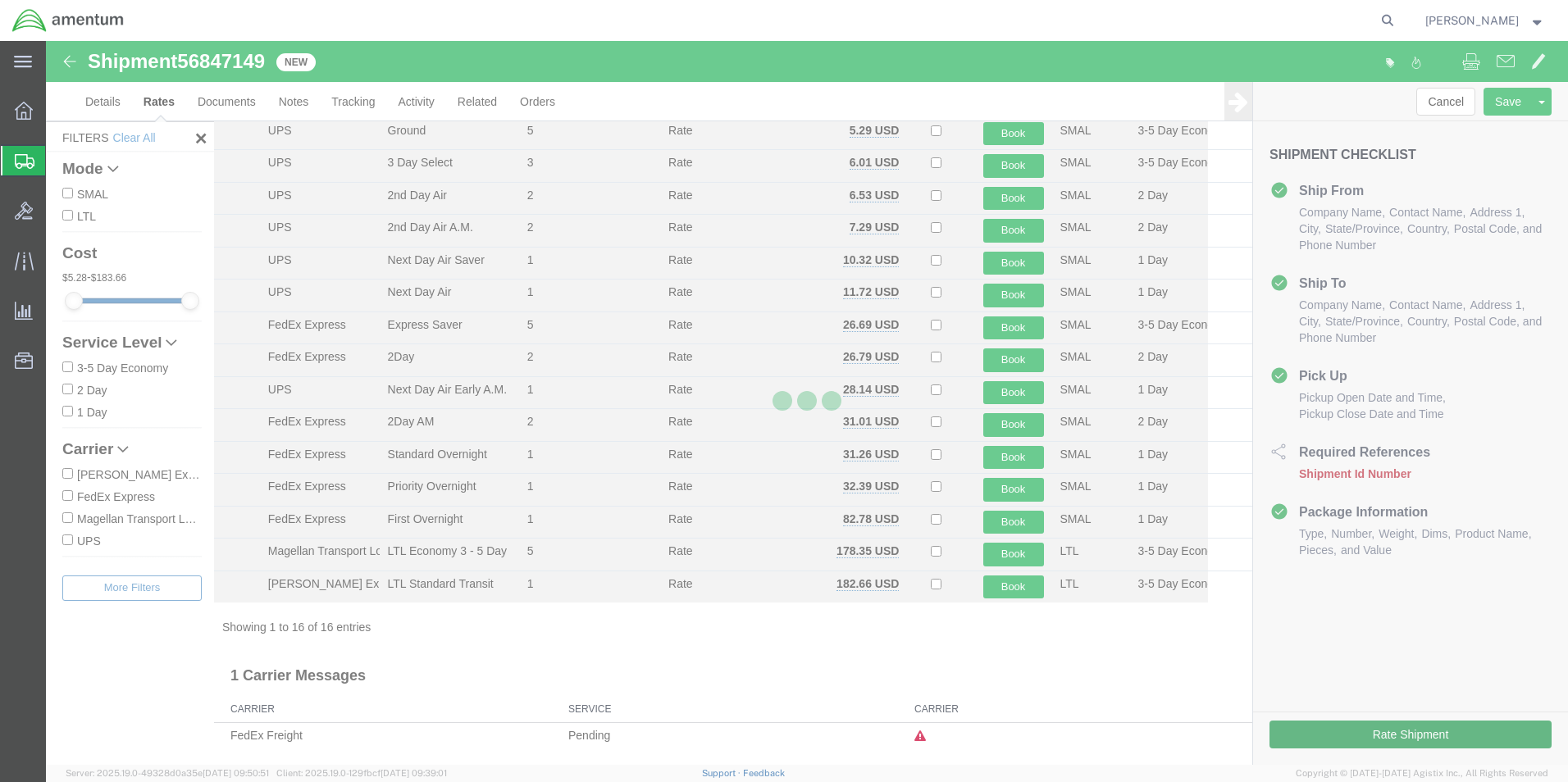
scroll to position [100, 0]
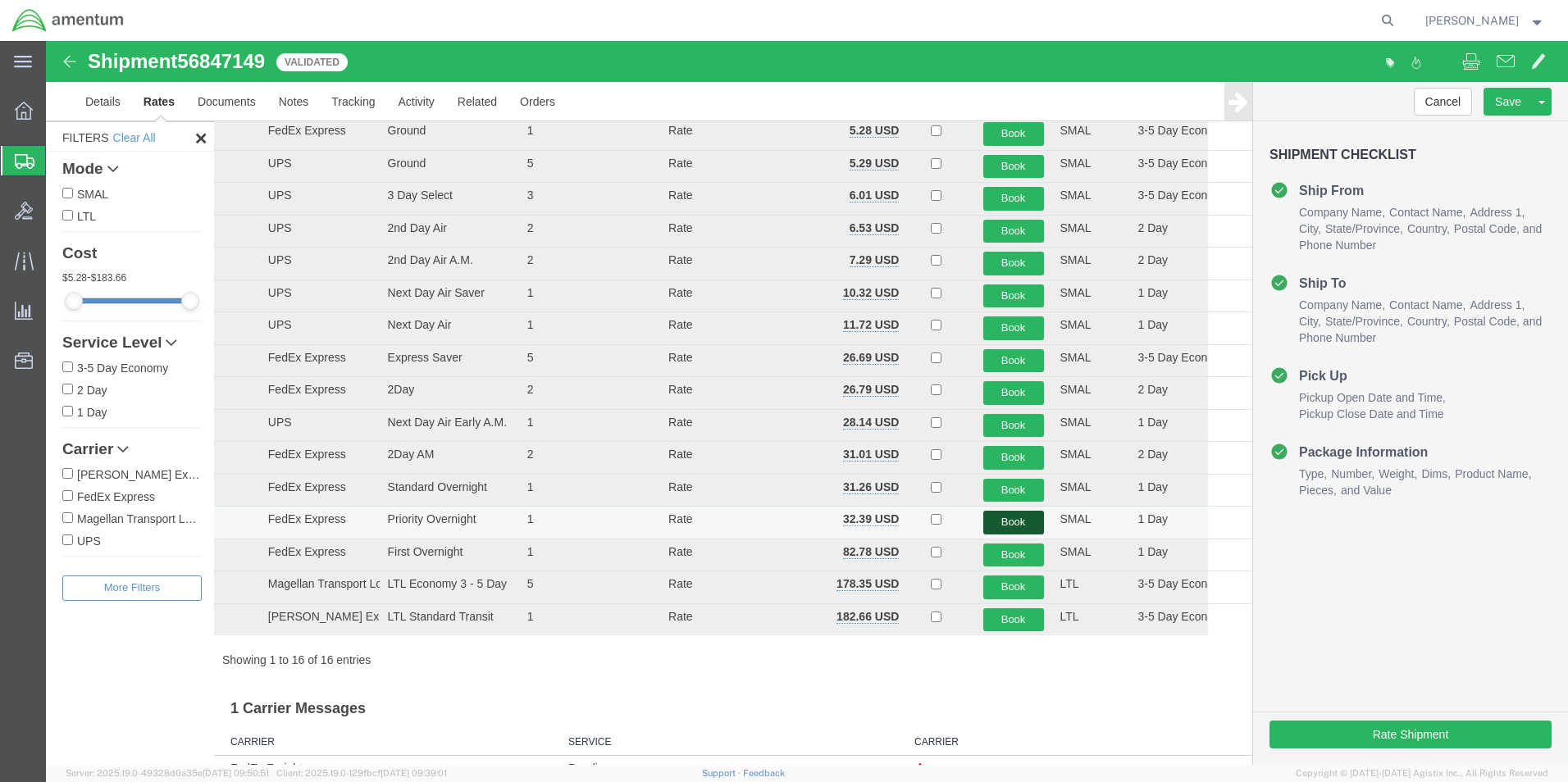
click at [992, 517] on button "Book" at bounding box center [1013, 522] width 60 height 24
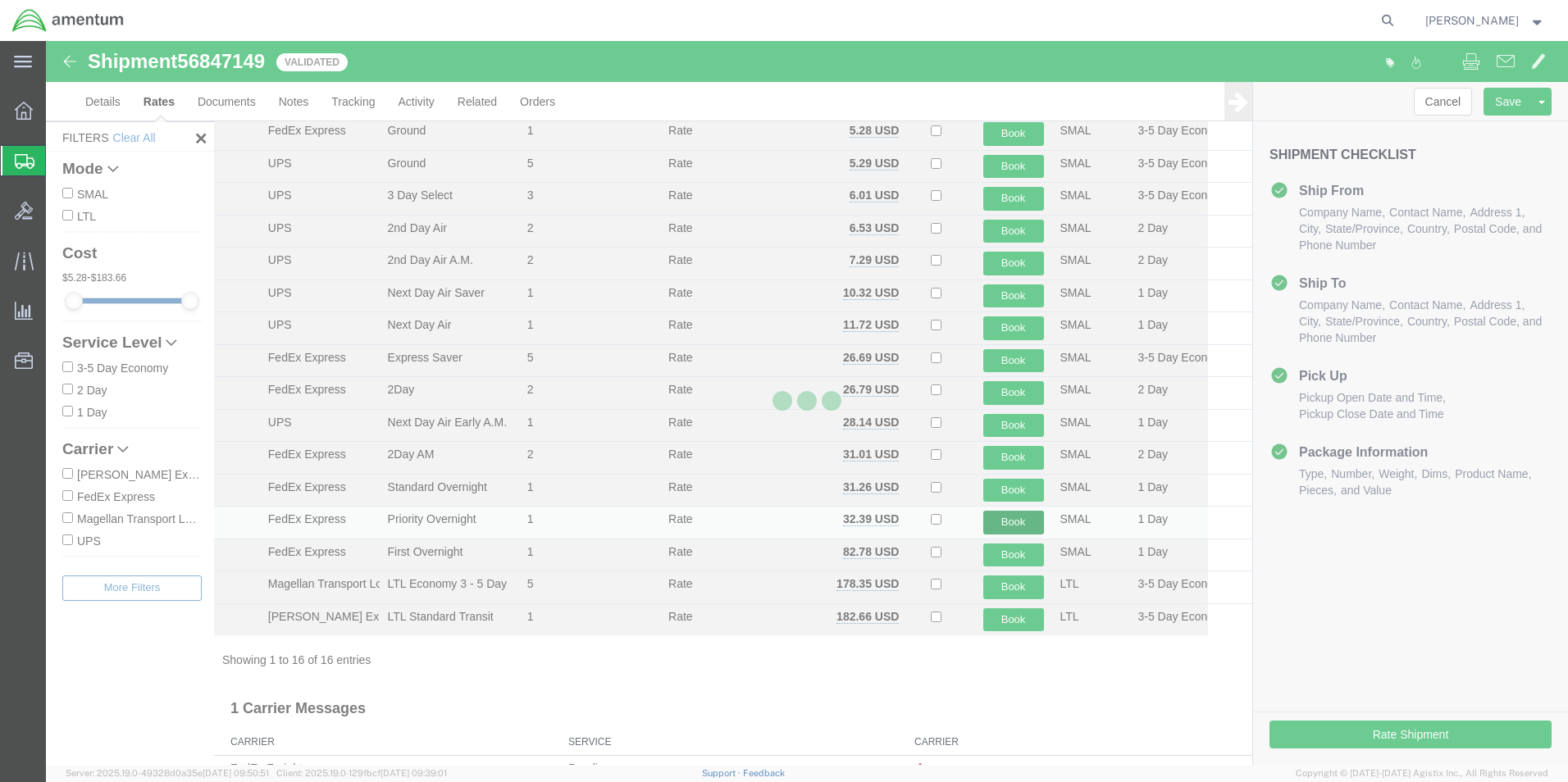
scroll to position [0, 0]
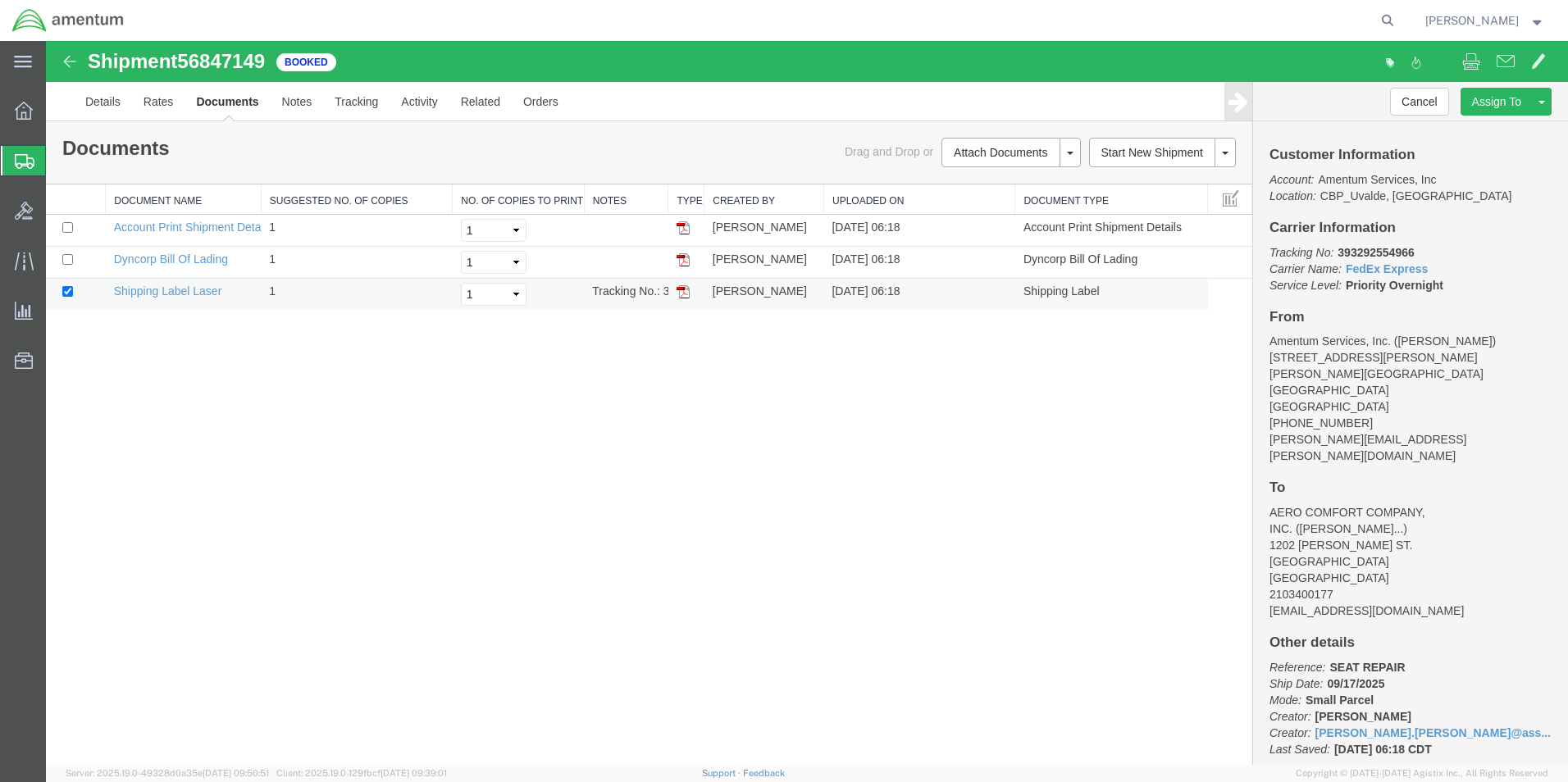
click at [679, 286] on img at bounding box center [683, 292] width 13 height 13
click at [0, 0] on span "Shipment Manager" at bounding box center [0, 0] width 0 height 0
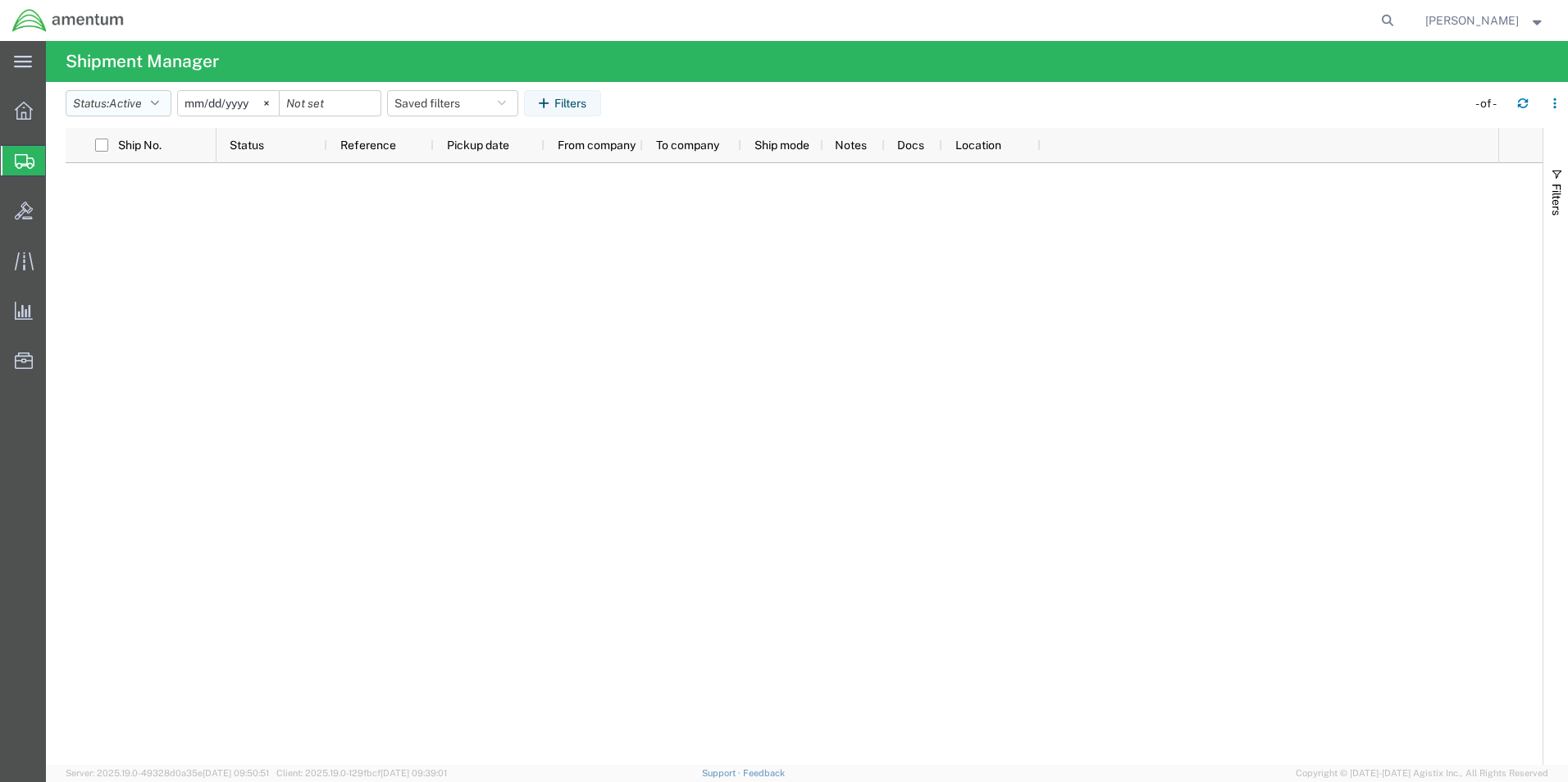
click at [165, 101] on button "Status: Active" at bounding box center [118, 103] width 106 height 26
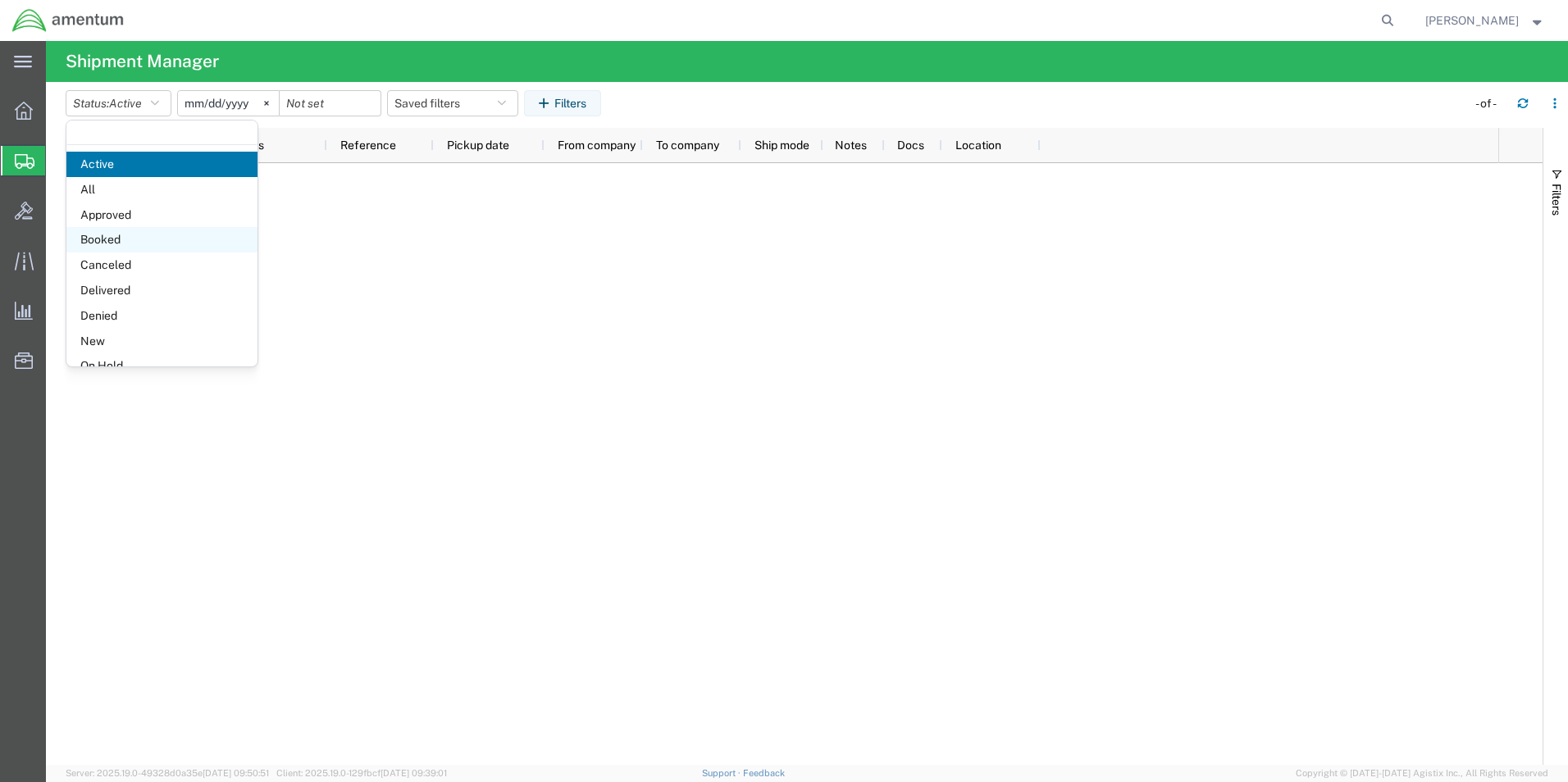
click at [107, 234] on span "Booked" at bounding box center [161, 240] width 191 height 26
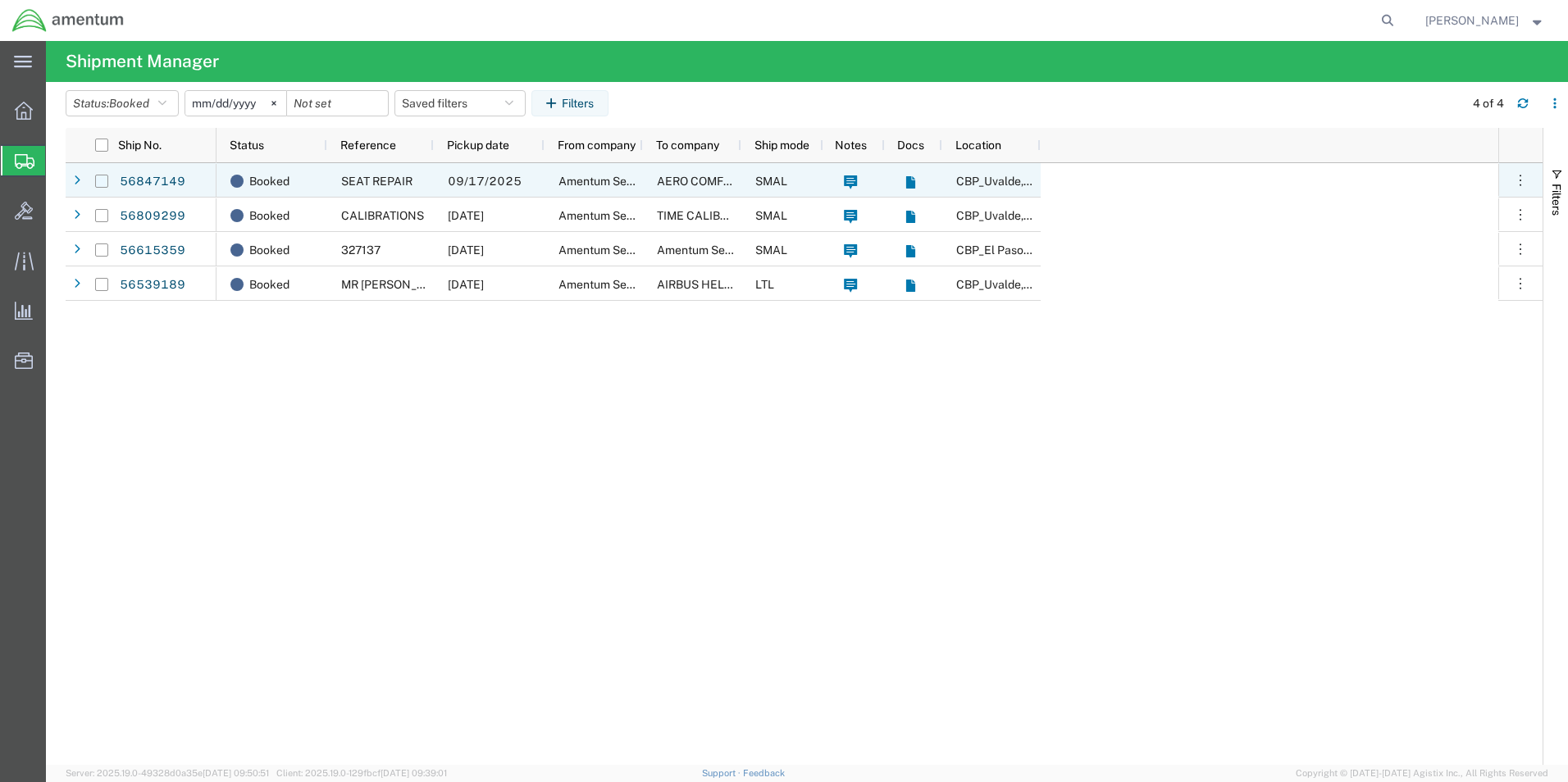
click at [103, 187] on input "Press Space to toggle row selection (unchecked)" at bounding box center [102, 181] width 13 height 13
checkbox input "true"
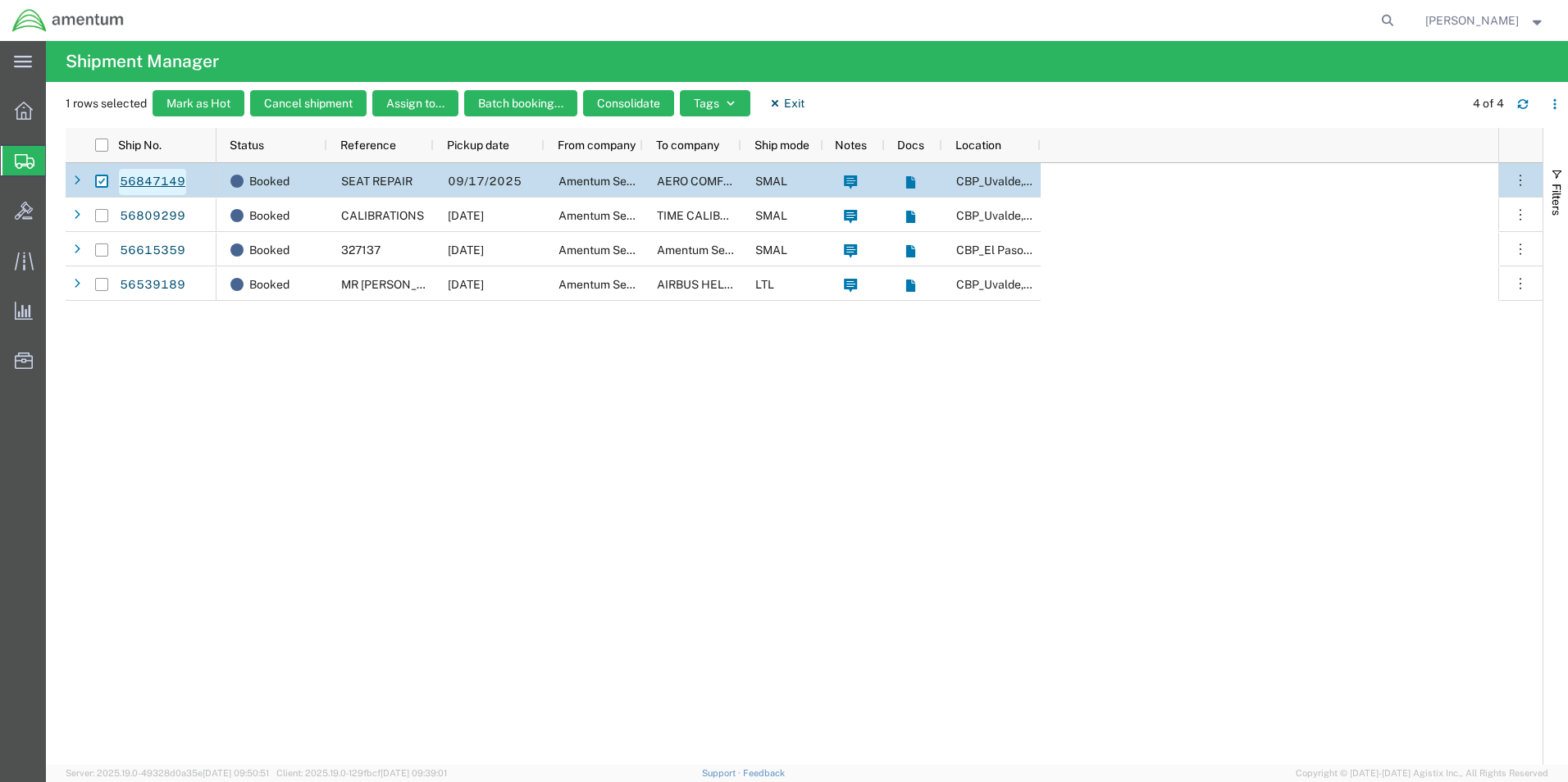
click at [139, 174] on link "56847149" at bounding box center [152, 182] width 67 height 26
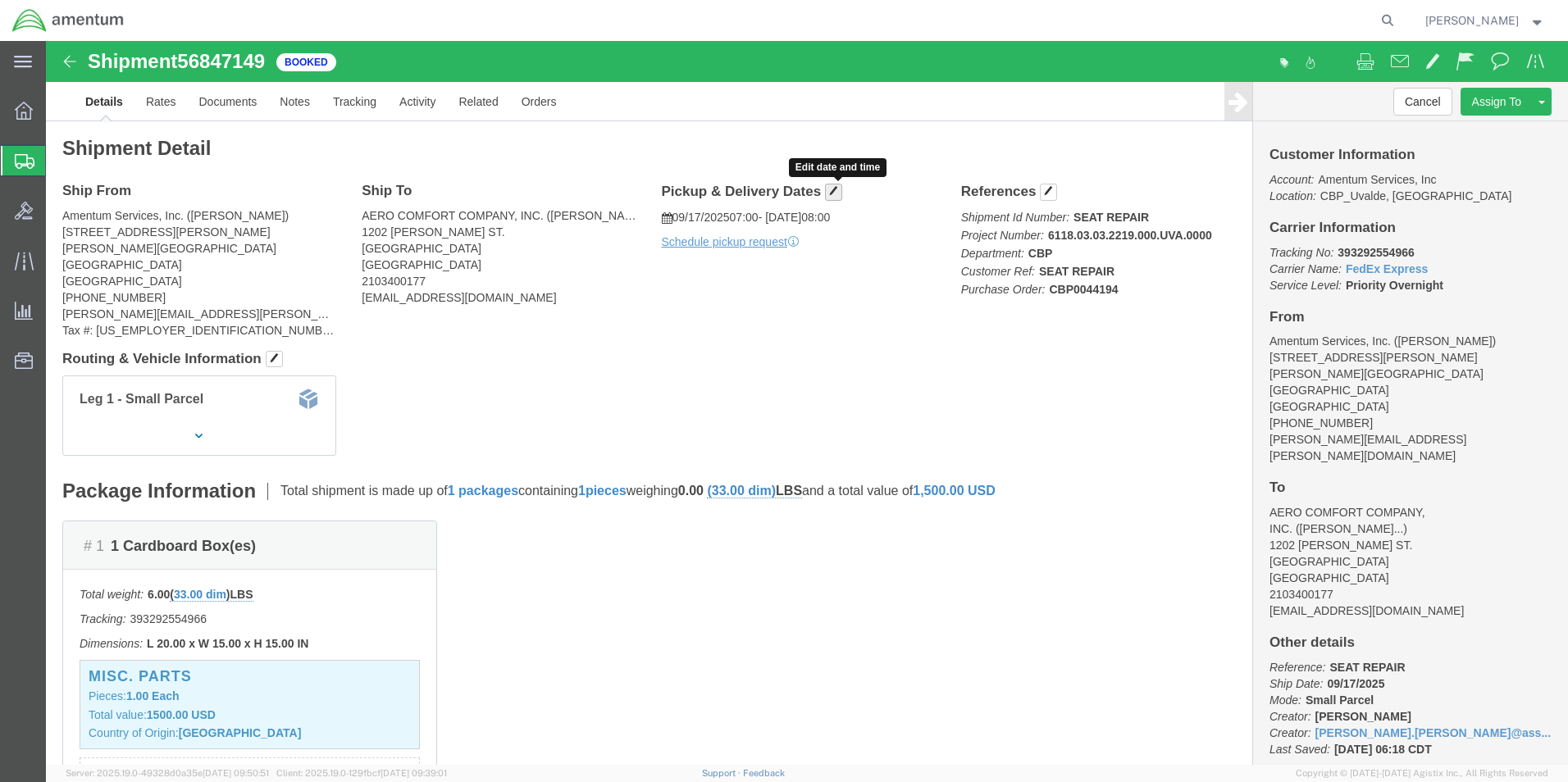
click span "button"
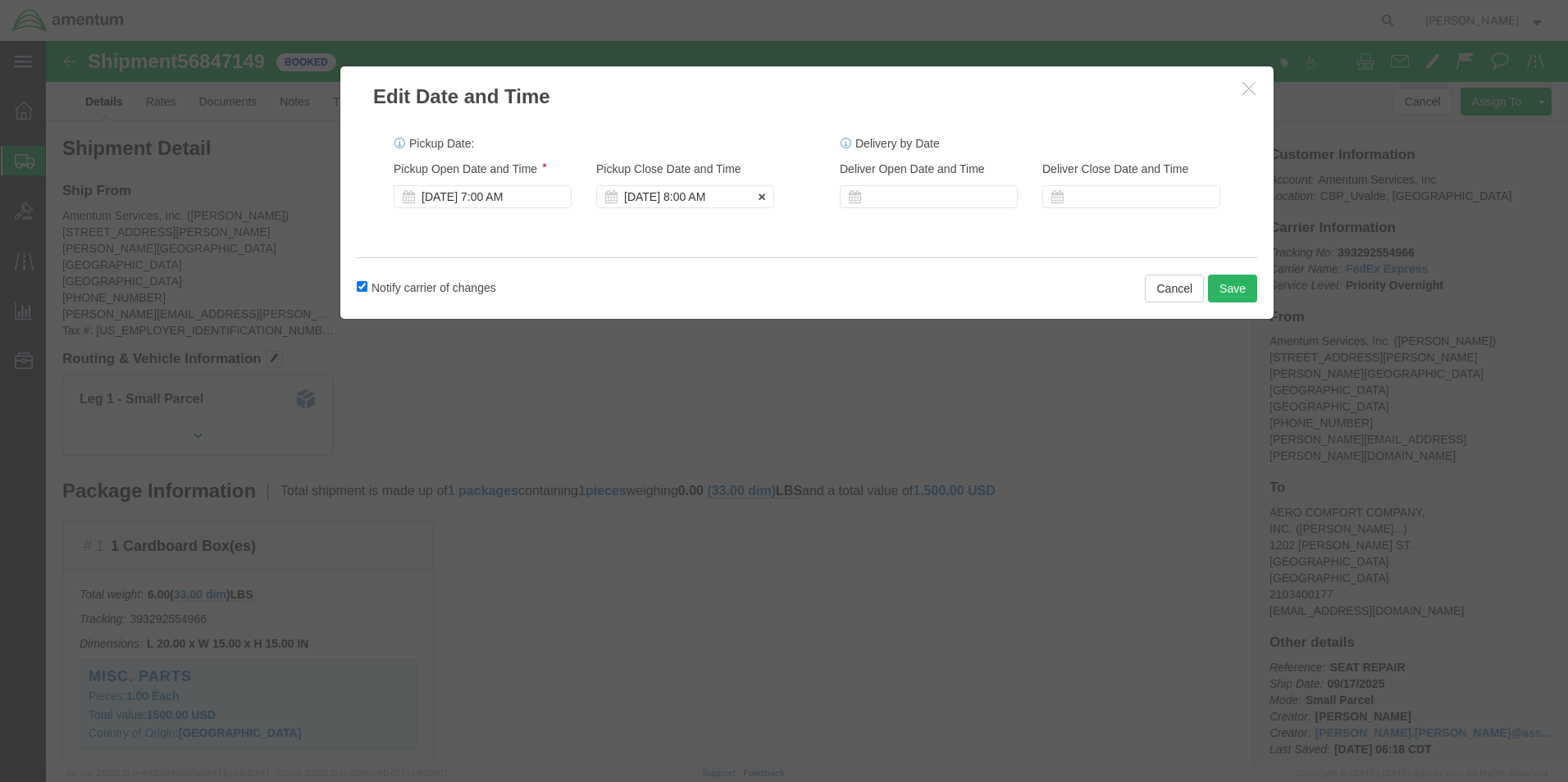
click div "[DATE] 8:00 AM"
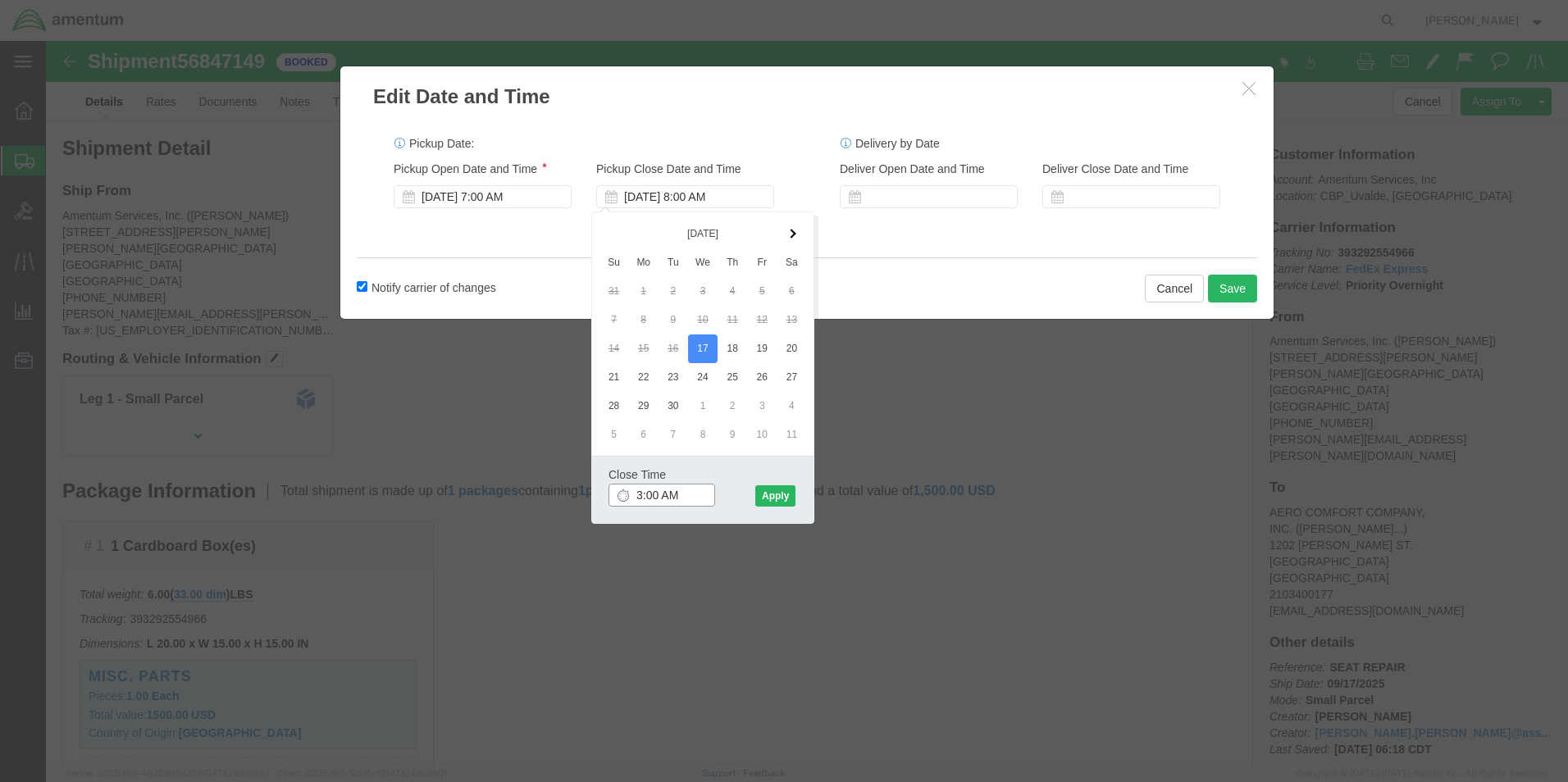
click input "3:00 AM"
type input "3:00 PM"
click button "Apply"
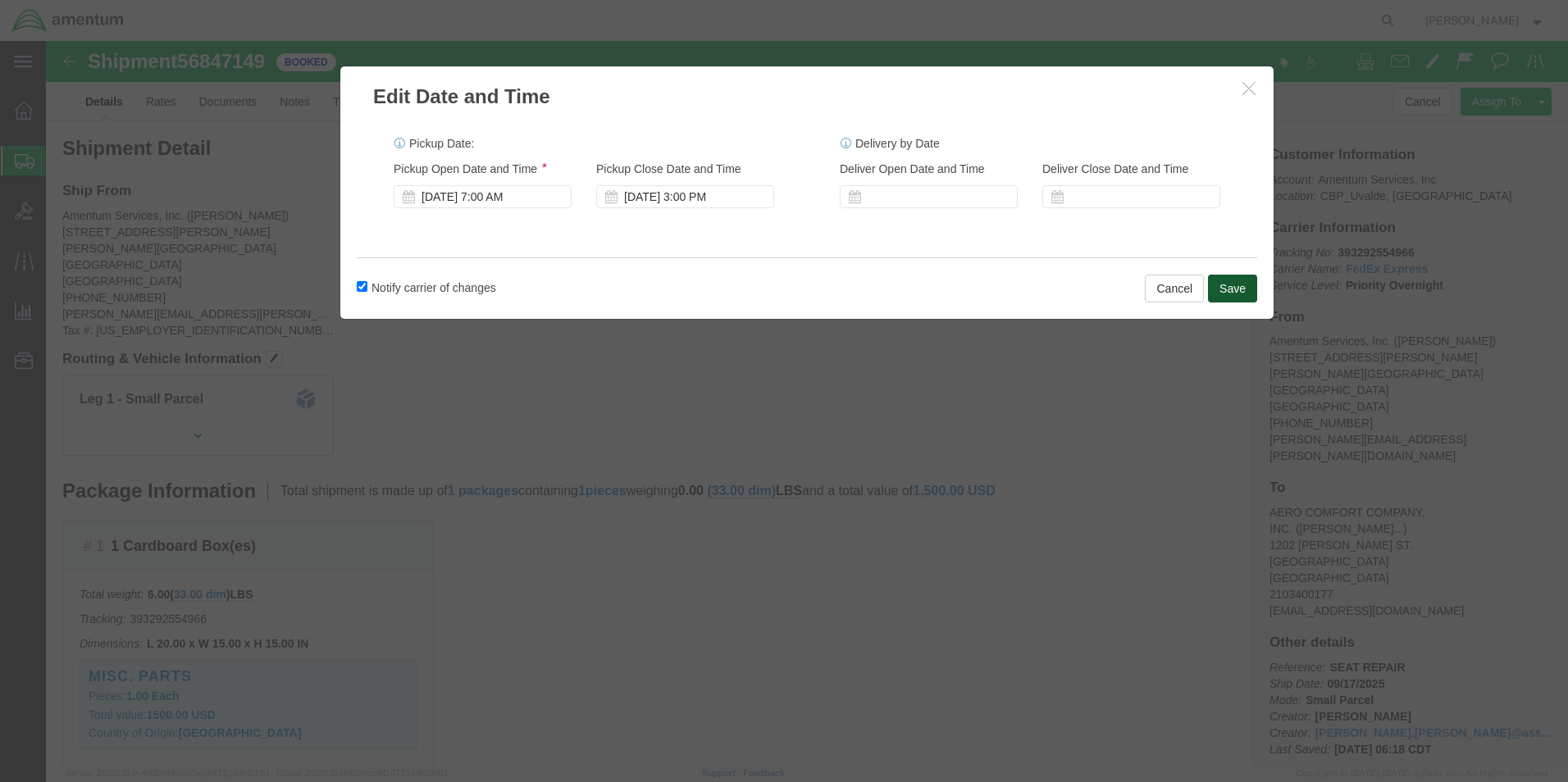
click button "Save"
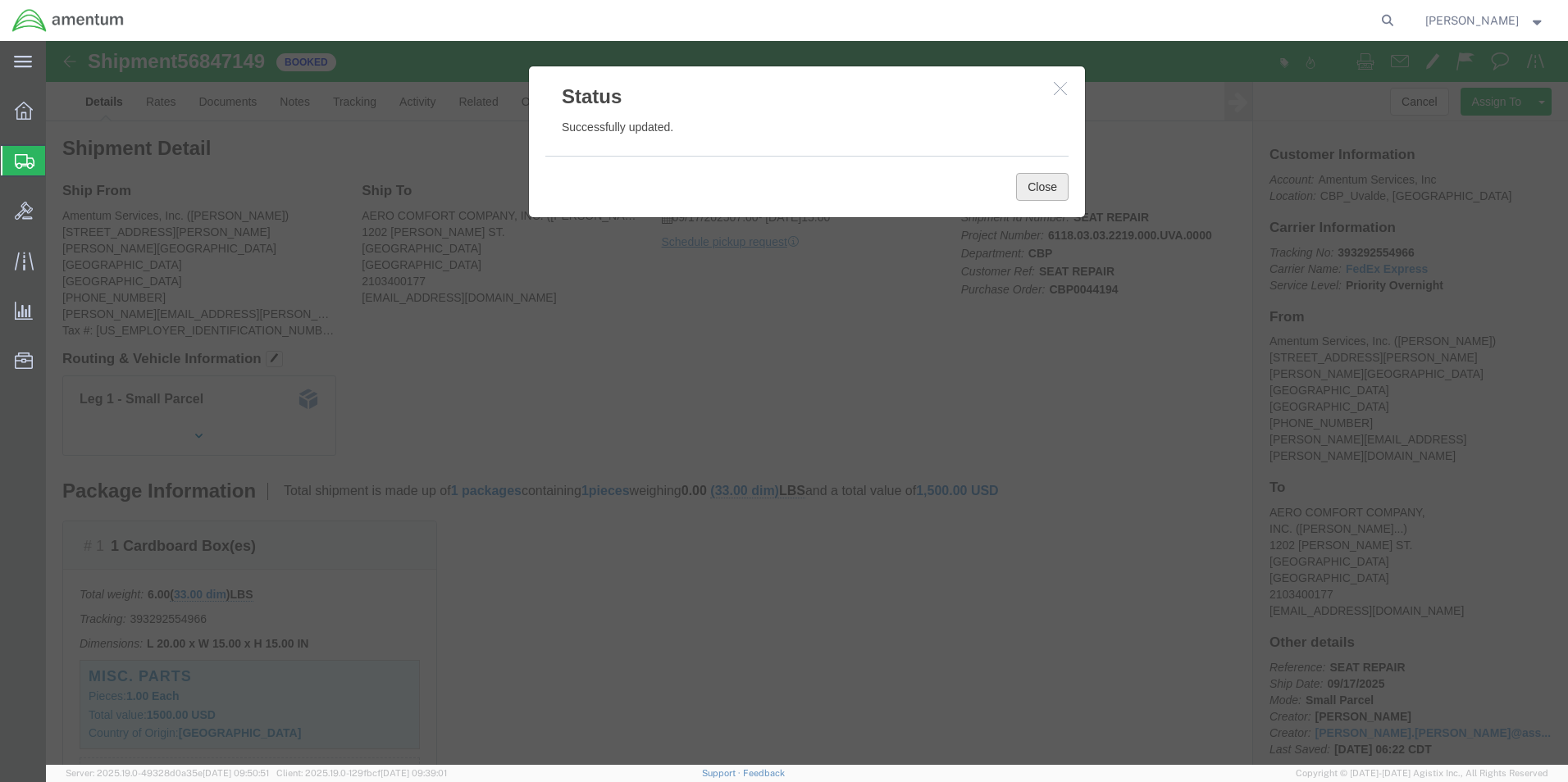
click button "Close"
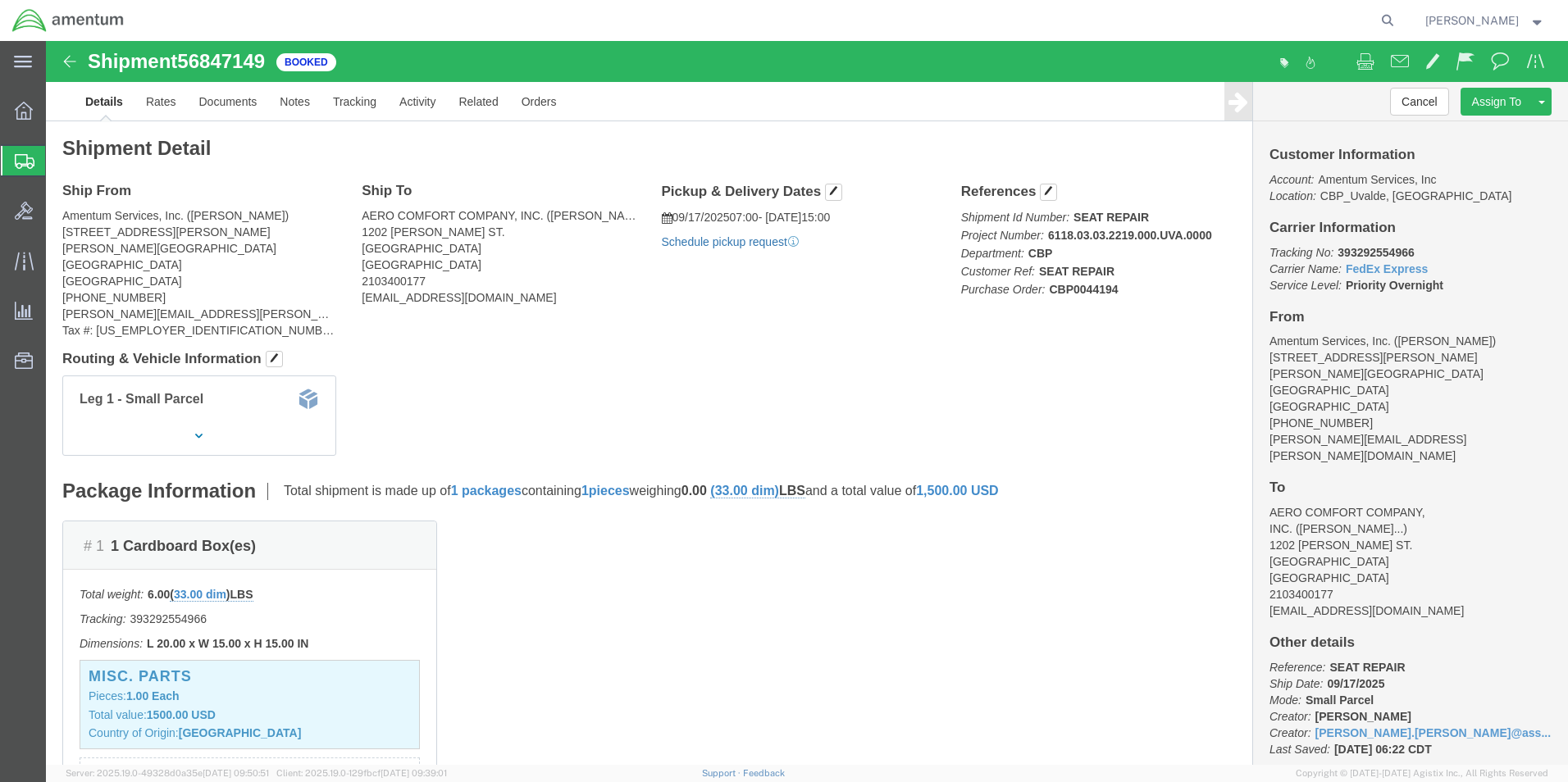
click link "Schedule pickup request"
